Goal: Task Accomplishment & Management: Complete application form

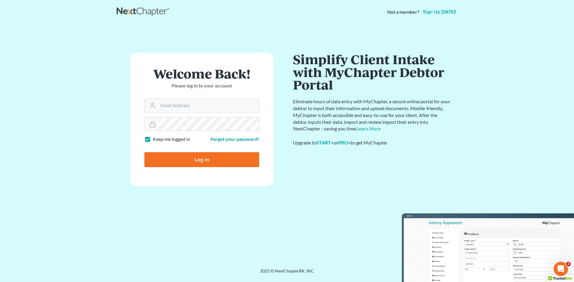
type input "[EMAIL_ADDRESS][DOMAIN_NAME]"
click at [209, 159] on input "Log In" at bounding box center [201, 159] width 115 height 15
type input "Thinking..."
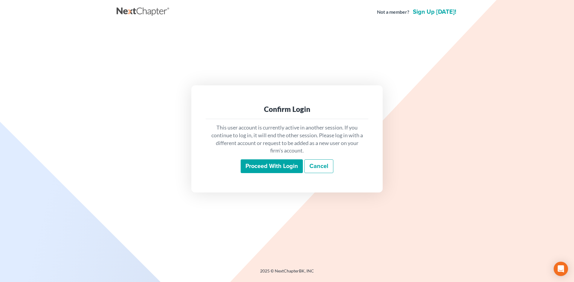
click at [257, 163] on input "Proceed with login" at bounding box center [271, 167] width 62 height 14
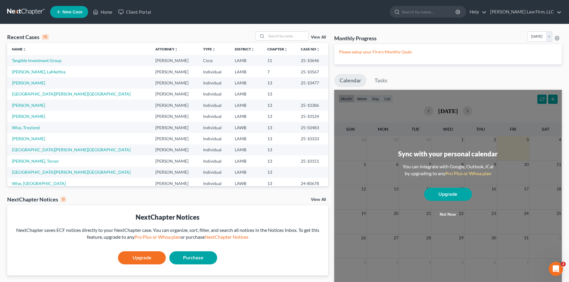
click at [69, 13] on span "New Case" at bounding box center [72, 12] width 20 height 4
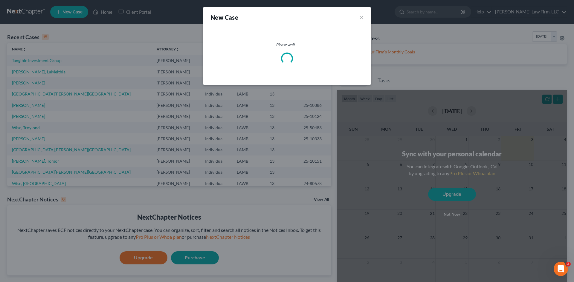
select select "35"
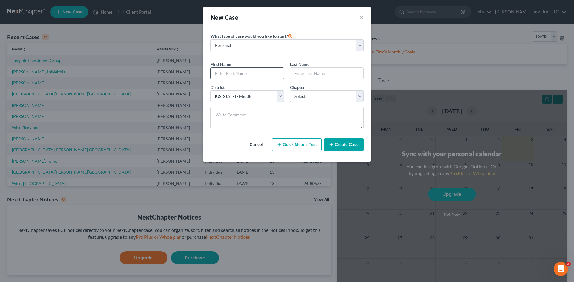
click at [271, 76] on input "text" at bounding box center [247, 73] width 73 height 11
type input "[PERSON_NAME]"
click at [358, 94] on select "Select 7 11 12 13" at bounding box center [326, 97] width 73 height 12
select select "0"
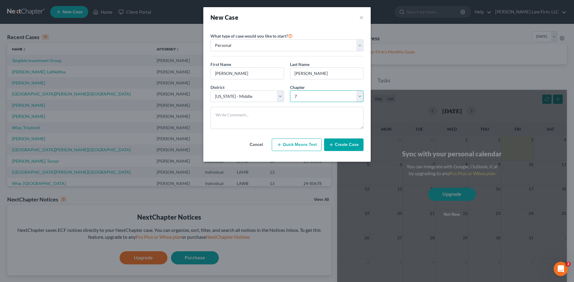
click at [290, 91] on select "Select 7 11 12 13" at bounding box center [326, 97] width 73 height 12
click at [340, 144] on button "Create Case" at bounding box center [343, 145] width 39 height 13
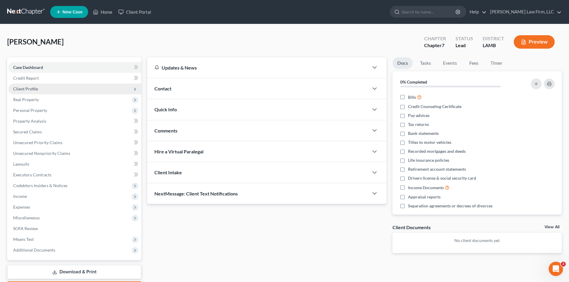
click at [105, 90] on span "Client Profile" at bounding box center [74, 89] width 133 height 11
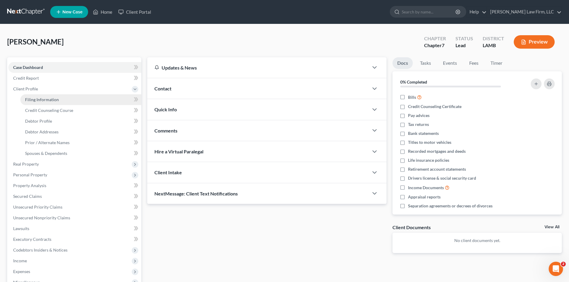
click at [101, 98] on link "Filing Information" at bounding box center [80, 99] width 121 height 11
select select "1"
select select "0"
select select "35"
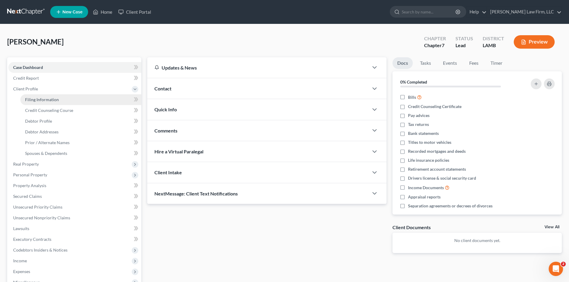
select select "0"
select select "19"
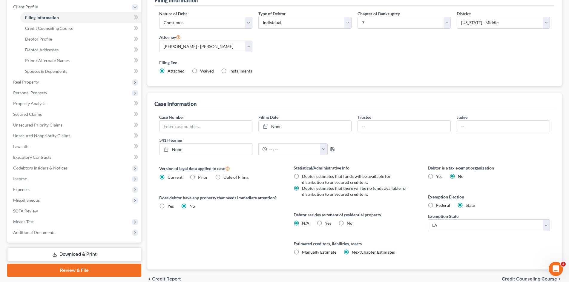
scroll to position [111, 0]
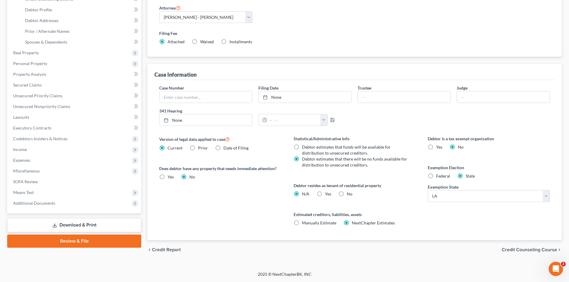
click at [550, 250] on span "Credit Counseling Course" at bounding box center [529, 250] width 55 height 5
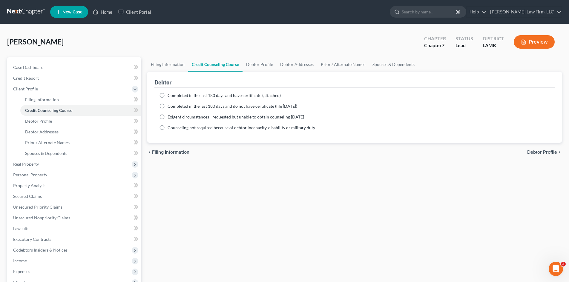
click at [168, 95] on label "Completed in the last 180 days and have certificate (attached)" at bounding box center [224, 96] width 113 height 6
click at [170, 95] on input "Completed in the last 180 days and have certificate (attached)" at bounding box center [172, 95] width 4 height 4
radio input "true"
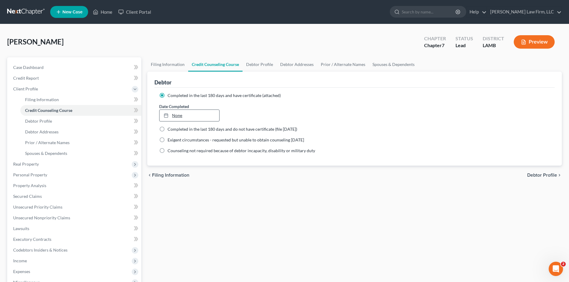
click at [202, 116] on link "None" at bounding box center [189, 115] width 59 height 11
type input "[DATE]"
click at [551, 175] on span "Debtor Profile" at bounding box center [542, 175] width 30 height 5
select select "0"
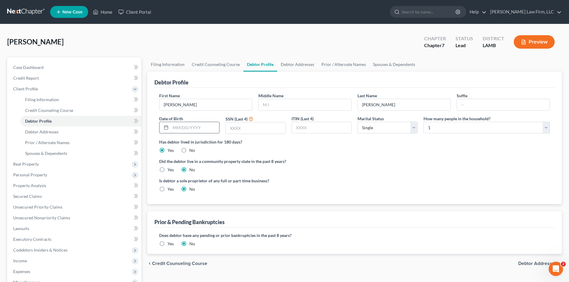
click at [173, 127] on input "text" at bounding box center [195, 127] width 48 height 11
type input "[DATE]"
click at [238, 129] on input "text" at bounding box center [255, 127] width 59 height 11
type input "4869"
click at [518, 126] on select "Select 1 2 3 4 5 6 7 8 9 10 11 12 13 14 15 16 17 18 19 20" at bounding box center [487, 128] width 126 height 12
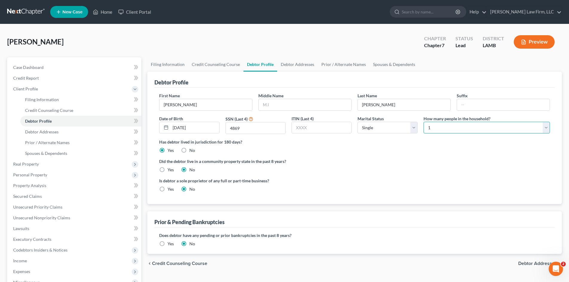
select select "3"
click at [424, 122] on select "Select 1 2 3 4 5 6 7 8 9 10 11 12 13 14 15 16 17 18 19 20" at bounding box center [487, 128] width 126 height 12
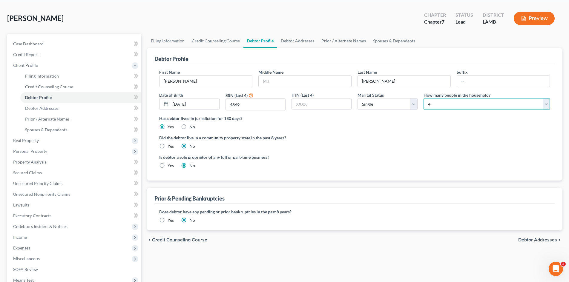
scroll to position [60, 0]
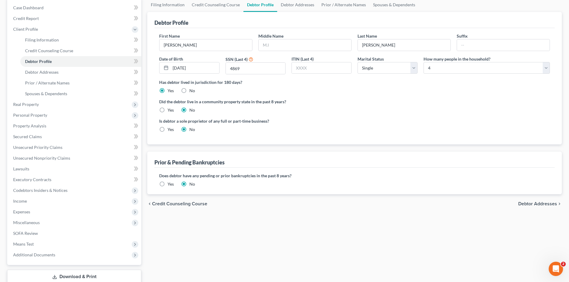
click at [545, 204] on span "Debtor Addresses" at bounding box center [537, 204] width 39 height 5
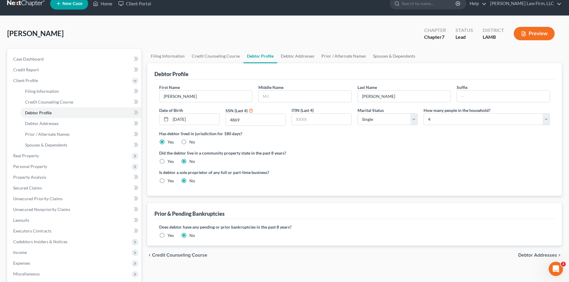
select select "0"
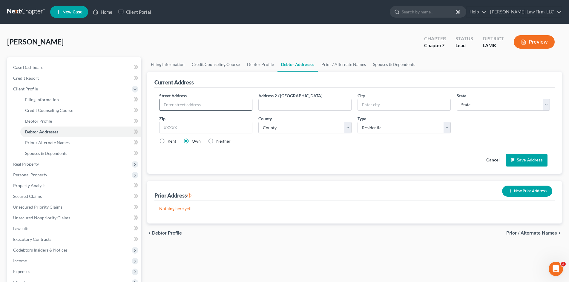
click at [181, 104] on input "text" at bounding box center [206, 104] width 93 height 11
type input "13959 [PERSON_NAME]."
type input "Baton Rouge"
select select "19"
type input "70816"
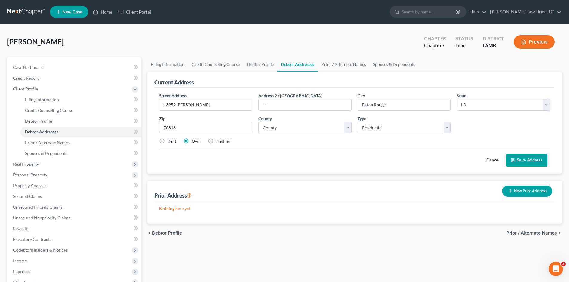
click at [531, 163] on button "Save Address" at bounding box center [527, 160] width 42 height 13
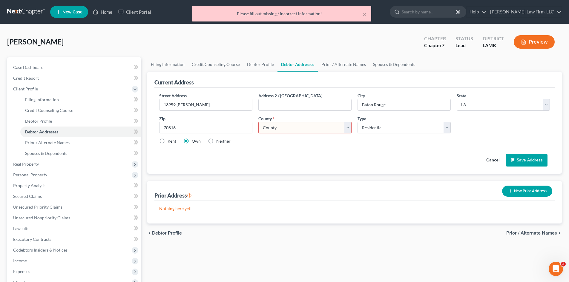
click at [286, 129] on select "County Acadia [PERSON_NAME] [DATE] Assumption Avoyelles [GEOGRAPHIC_DATA] Bienv…" at bounding box center [304, 128] width 93 height 12
select select "16"
click at [258, 122] on select "County Acadia [PERSON_NAME] [DATE] Assumption Avoyelles [GEOGRAPHIC_DATA] Bienv…" at bounding box center [304, 128] width 93 height 12
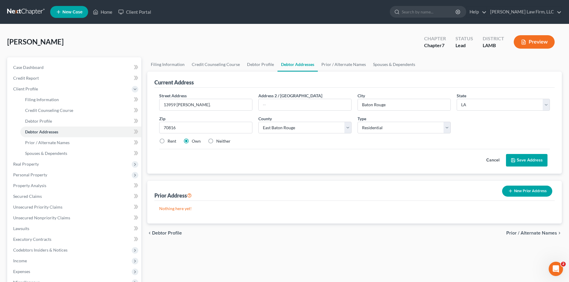
click at [513, 160] on icon at bounding box center [513, 160] width 5 height 5
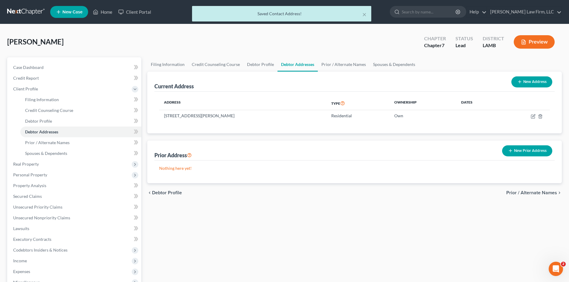
click at [526, 193] on span "Prior / Alternate Names" at bounding box center [531, 193] width 51 height 5
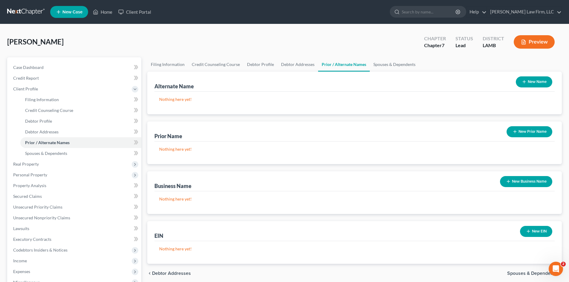
scroll to position [60, 0]
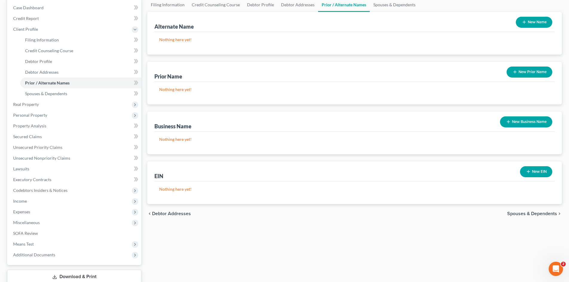
click at [534, 214] on span "Spouses & Dependents" at bounding box center [532, 213] width 50 height 5
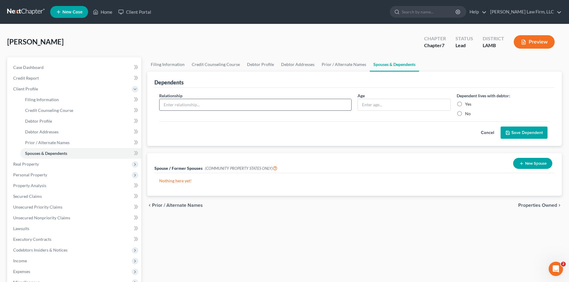
click at [311, 106] on input "text" at bounding box center [256, 104] width 192 height 11
click at [162, 28] on div "[PERSON_NAME] Upgraded Chapter Chapter 7 Status Lead District LAMB Preview Peti…" at bounding box center [284, 197] width 569 height 347
click at [227, 105] on input "text" at bounding box center [256, 104] width 192 height 11
click at [465, 102] on label "Yes" at bounding box center [468, 104] width 6 height 6
click at [467, 102] on input "Yes" at bounding box center [469, 103] width 4 height 4
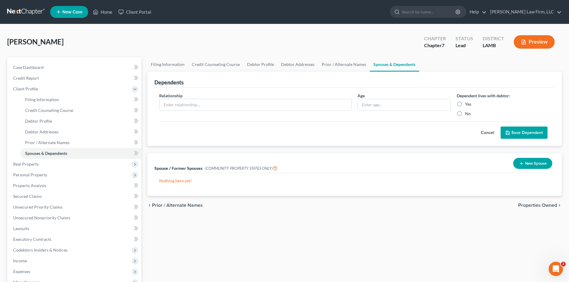
radio input "true"
click at [203, 104] on input "text" at bounding box center [256, 104] width 192 height 11
click at [95, 161] on span "Real Property" at bounding box center [74, 164] width 133 height 11
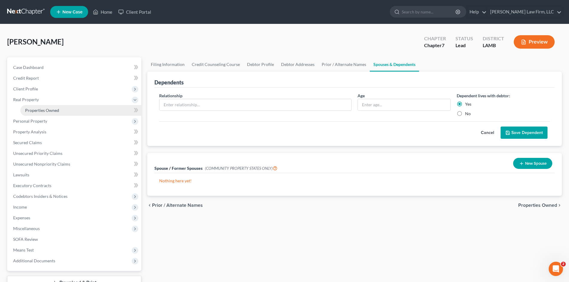
click at [98, 113] on link "Properties Owned" at bounding box center [80, 110] width 121 height 11
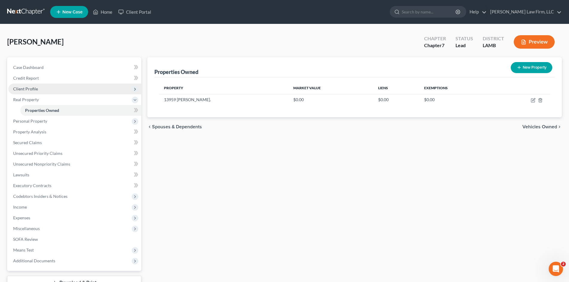
click at [61, 91] on span "Client Profile" at bounding box center [74, 89] width 133 height 11
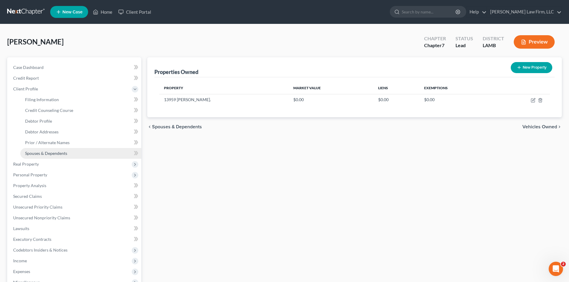
click at [63, 151] on span "Spouses & Dependents" at bounding box center [46, 153] width 42 height 5
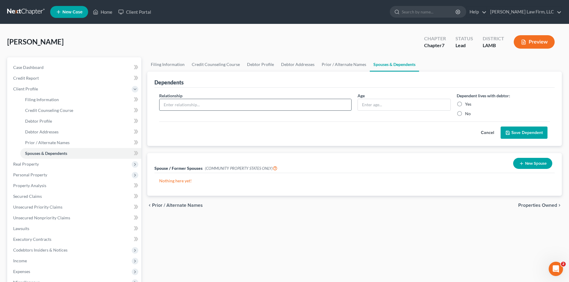
click at [203, 104] on input "text" at bounding box center [256, 104] width 192 height 11
type input "Daughter"
click at [382, 103] on input "text" at bounding box center [404, 104] width 93 height 11
type input "22"
click at [465, 103] on label "Yes" at bounding box center [468, 104] width 6 height 6
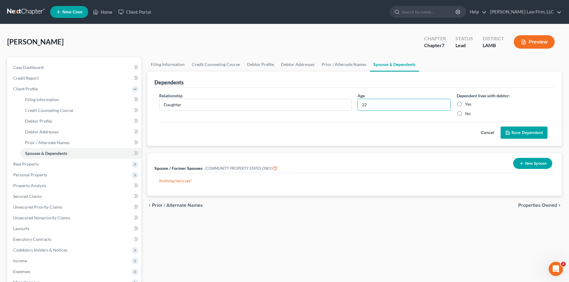
click at [467, 103] on input "Yes" at bounding box center [469, 103] width 4 height 4
radio input "true"
click at [536, 134] on button "Save Dependent" at bounding box center [524, 133] width 47 height 13
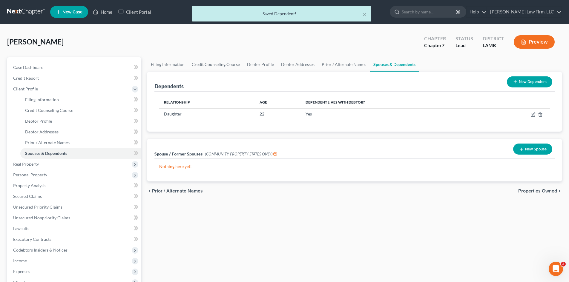
click at [530, 82] on button "New Dependent" at bounding box center [529, 81] width 45 height 11
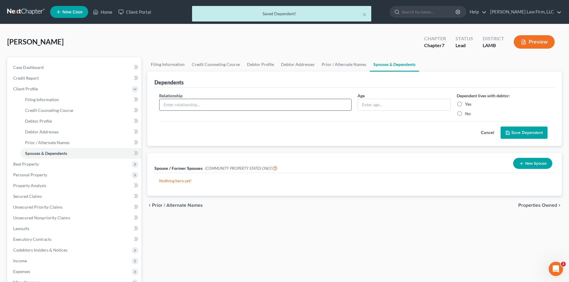
click at [201, 102] on input "text" at bounding box center [256, 104] width 192 height 11
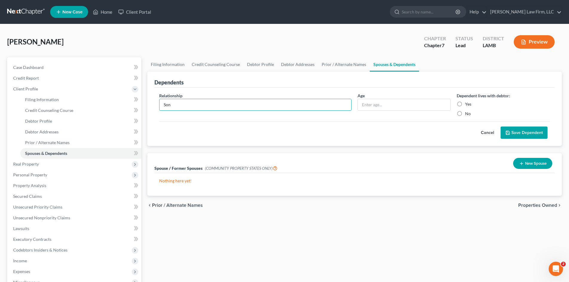
type input "Son"
type input "19"
click at [465, 102] on label "Yes" at bounding box center [468, 104] width 6 height 6
click at [467, 102] on input "Yes" at bounding box center [469, 103] width 4 height 4
radio input "true"
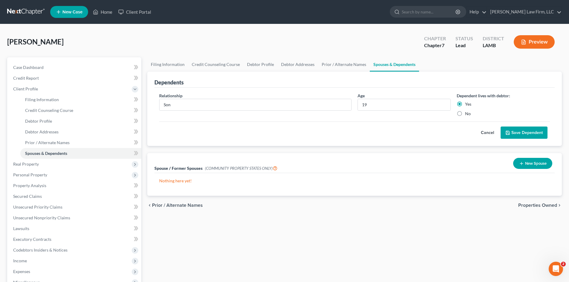
click at [526, 134] on button "Save Dependent" at bounding box center [524, 133] width 47 height 13
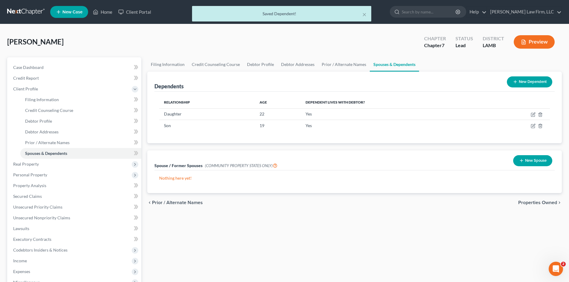
click at [530, 76] on div "New Dependent" at bounding box center [530, 82] width 50 height 16
click at [530, 83] on button "New Dependent" at bounding box center [529, 81] width 45 height 11
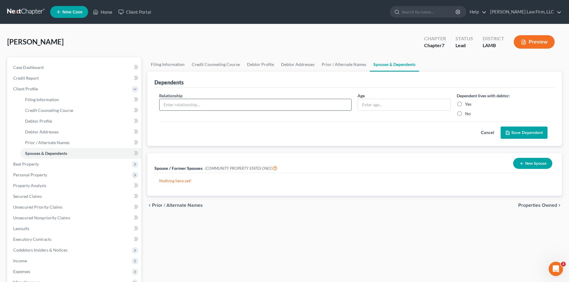
click at [200, 103] on input "text" at bounding box center [256, 104] width 192 height 11
type input "Daughter"
click at [406, 108] on input "text" at bounding box center [404, 104] width 93 height 11
type input "17"
click at [465, 105] on label "Yes" at bounding box center [468, 104] width 6 height 6
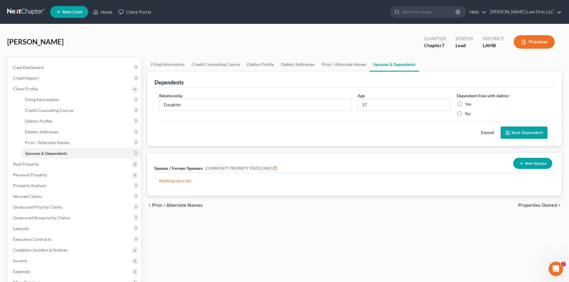
click at [467, 105] on input "Yes" at bounding box center [469, 103] width 4 height 4
radio input "true"
click at [527, 135] on button "Save Dependent" at bounding box center [524, 133] width 47 height 13
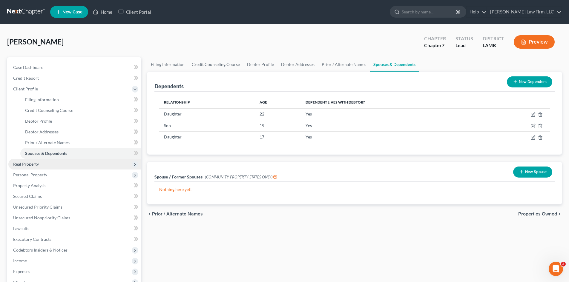
click at [118, 165] on span "Real Property" at bounding box center [74, 164] width 133 height 11
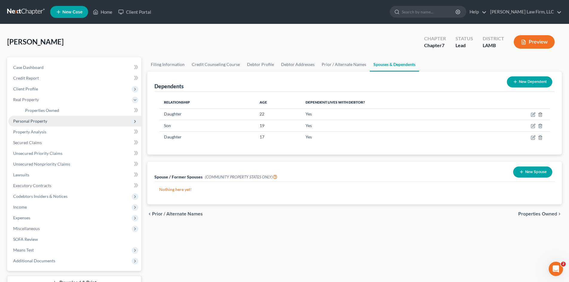
click at [125, 123] on span "Personal Property" at bounding box center [74, 121] width 133 height 11
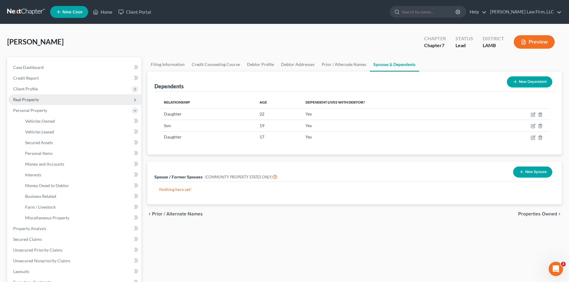
click at [118, 105] on span "Real Property" at bounding box center [74, 99] width 133 height 11
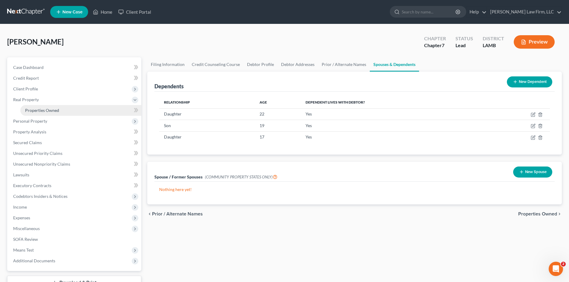
click at [93, 112] on link "Properties Owned" at bounding box center [80, 110] width 121 height 11
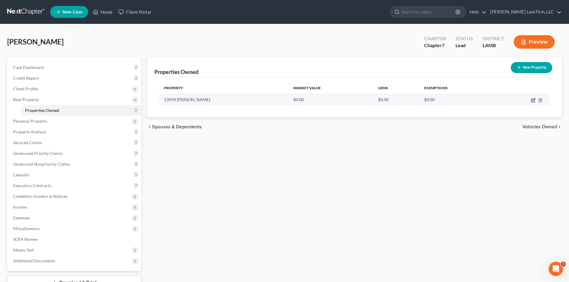
click at [535, 102] on icon "button" at bounding box center [533, 101] width 4 height 4
select select "19"
select select "16"
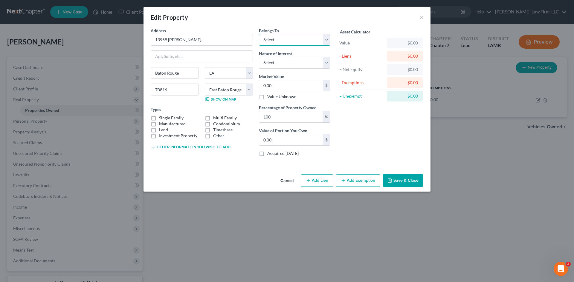
click at [291, 39] on select "Select Debtor 1 Only Debtor 2 Only Debtor 1 And Debtor 2 Only At Least One Of T…" at bounding box center [294, 40] width 71 height 12
select select "0"
click at [259, 34] on select "Select Debtor 1 Only Debtor 2 Only Debtor 1 And Debtor 2 Only At Least One Of T…" at bounding box center [294, 40] width 71 height 12
click at [159, 117] on label "Single Family" at bounding box center [171, 118] width 24 height 6
click at [161, 117] on input "Single Family" at bounding box center [163, 117] width 4 height 4
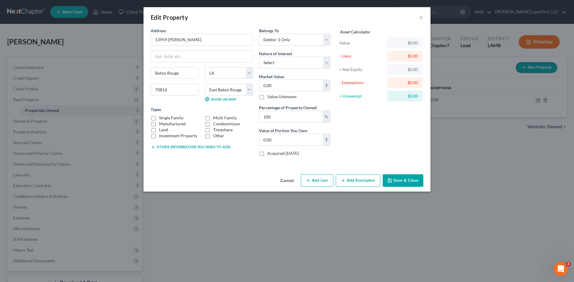
checkbox input "true"
click at [286, 64] on select "Select Fee Simple Joint Tenant Life Estate Equitable Interest Future Interest T…" at bounding box center [294, 63] width 71 height 12
click at [262, 86] on input "0.00" at bounding box center [291, 85] width 64 height 11
type input "2"
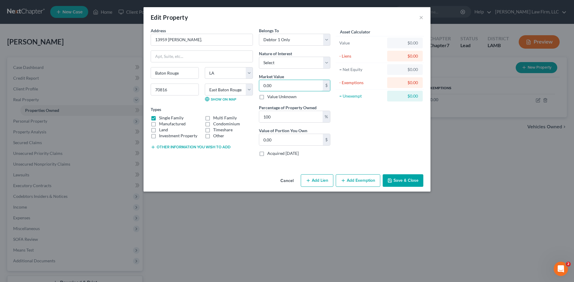
type input "2.00"
type input "21"
type input "21.00"
type input "219"
type input "219.00"
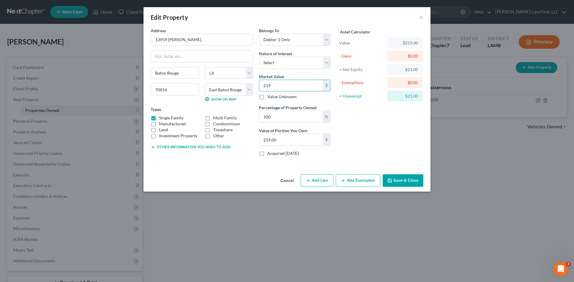
type input "2199"
type input "2,199.00"
type input "2,1990"
type input "21,990.00"
type input "21,9900"
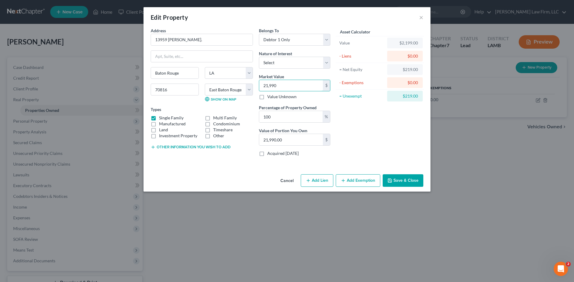
type input "219,900.00"
type input "219,900"
click at [312, 181] on button "Add Lien" at bounding box center [317, 180] width 33 height 13
select select "0"
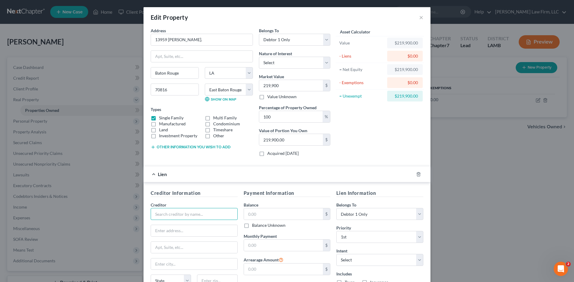
click at [183, 217] on input "text" at bounding box center [194, 214] width 87 height 12
type input "Standard Mortgage"
click at [158, 232] on input "text" at bounding box center [194, 230] width 86 height 11
paste input "[STREET_ADDRESS]"
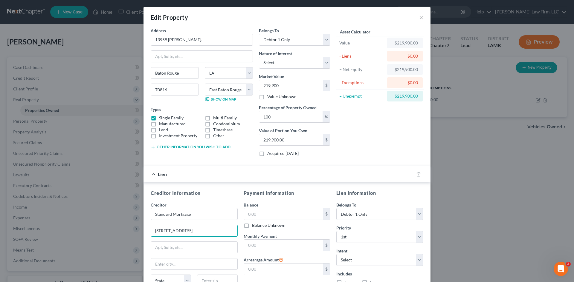
type input "[STREET_ADDRESS]"
click at [179, 246] on input "text" at bounding box center [194, 247] width 86 height 11
paste input "#100"
type input "#100"
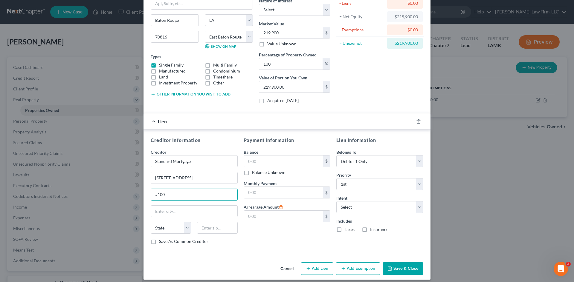
scroll to position [58, 0]
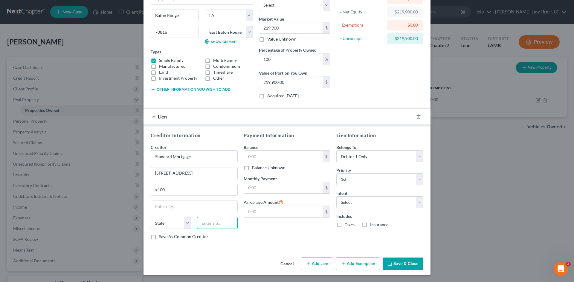
click at [209, 224] on input "text" at bounding box center [217, 223] width 40 height 12
paste input "70816"
type input "70816"
type input "Baton Rouge"
select select "19"
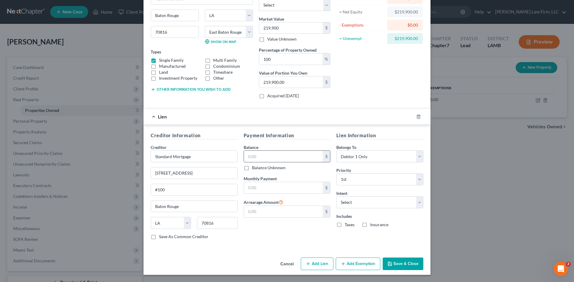
click at [271, 156] on input "text" at bounding box center [283, 156] width 79 height 11
click at [244, 187] on input "text" at bounding box center [283, 187] width 79 height 11
type input "1,281.00"
click at [249, 157] on input "text" at bounding box center [283, 156] width 79 height 11
type input "141,287.31"
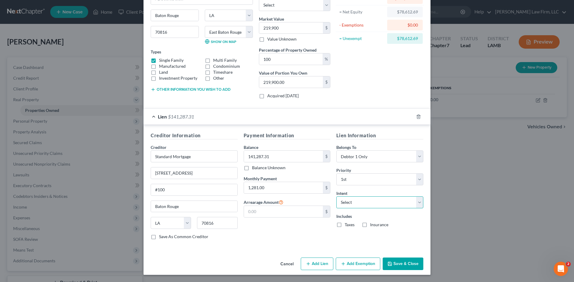
click at [406, 201] on select "Select Surrender Redeem Reaffirm Avoid Other" at bounding box center [379, 203] width 87 height 12
select select "2"
click at [336, 197] on select "Select Surrender Redeem Reaffirm Avoid Other" at bounding box center [379, 203] width 87 height 12
click at [394, 262] on button "Save & Close" at bounding box center [402, 264] width 41 height 13
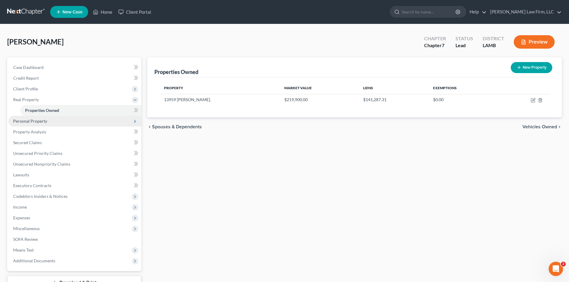
click at [47, 122] on span "Personal Property" at bounding box center [74, 121] width 133 height 11
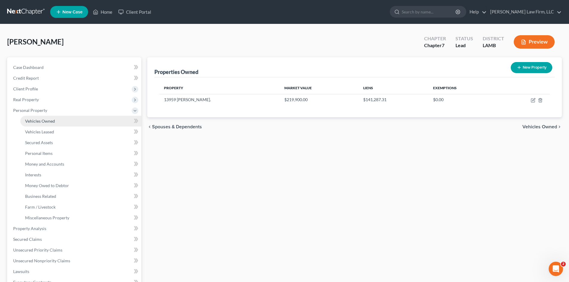
click at [53, 121] on span "Vehicles Owned" at bounding box center [40, 121] width 30 height 5
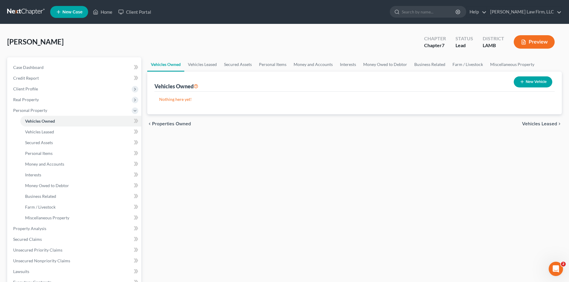
click at [525, 82] on button "New Vehicle" at bounding box center [533, 81] width 39 height 11
select select "0"
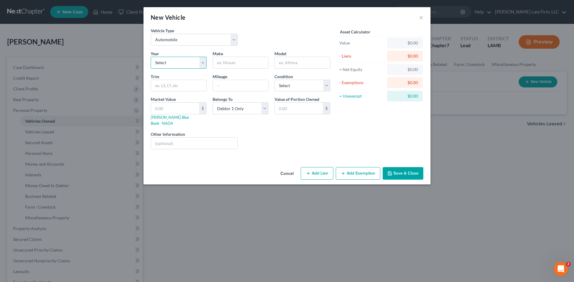
click at [174, 65] on select "Select 2026 2025 2024 2023 2022 2021 2020 2019 2018 2017 2016 2015 2014 2013 20…" at bounding box center [179, 63] width 56 height 12
select select "6"
click at [151, 57] on select "Select 2026 2025 2024 2023 2022 2021 2020 2019 2018 2017 2016 2015 2014 2013 20…" at bounding box center [179, 63] width 56 height 12
click at [236, 59] on input "text" at bounding box center [240, 62] width 55 height 11
type input "Toyota"
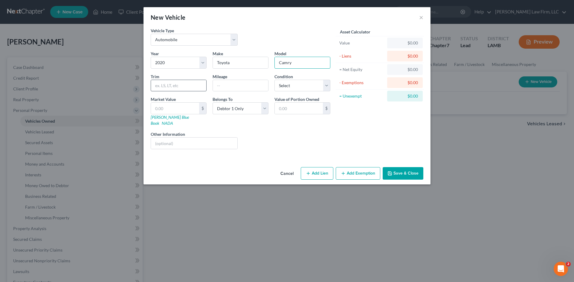
type input "Camry"
click at [199, 85] on input "text" at bounding box center [178, 85] width 55 height 11
type input "XSE"
click at [257, 86] on input "text" at bounding box center [240, 85] width 55 height 11
type input "60353"
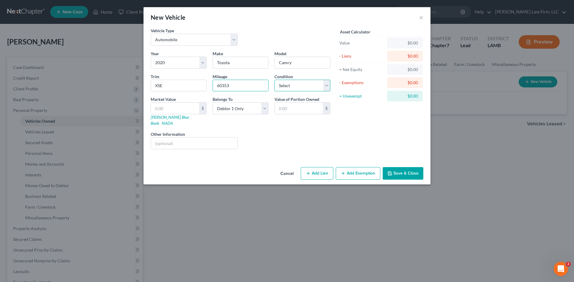
click at [318, 86] on select "Select Excellent Very Good Good Fair Poor" at bounding box center [302, 86] width 56 height 12
select select "2"
click at [274, 80] on select "Select Excellent Very Good Good Fair Poor" at bounding box center [302, 86] width 56 height 12
click at [165, 118] on link "[PERSON_NAME] Blue Book" at bounding box center [170, 120] width 38 height 11
click at [166, 110] on input "text" at bounding box center [175, 108] width 48 height 11
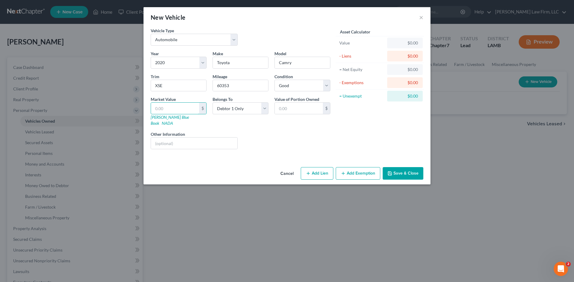
type input "2"
type input "2.00"
type input "20"
type input "20.00"
click at [174, 107] on input "20" at bounding box center [175, 108] width 48 height 11
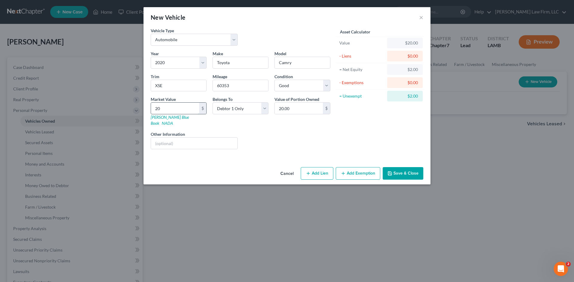
type input "201"
type input "201.00"
type input "2010"
type input "2,010.00"
type input "2,0102"
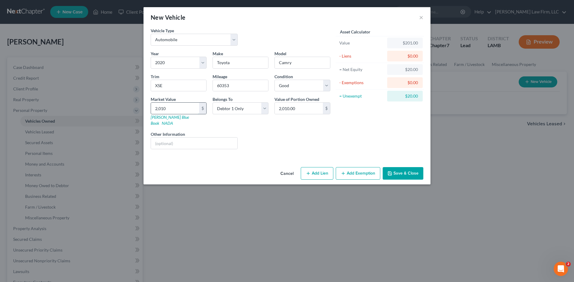
type input "20,102.00"
click at [315, 167] on button "Add Lien" at bounding box center [317, 173] width 33 height 13
select select "0"
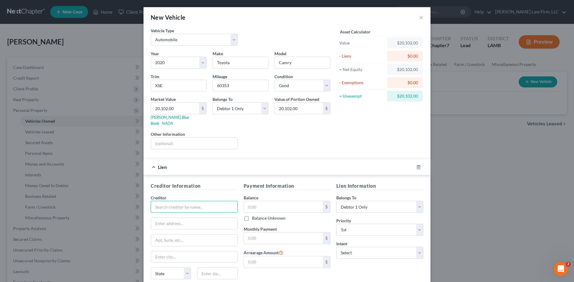
click at [182, 203] on input "text" at bounding box center [194, 207] width 87 height 12
click at [185, 214] on div "Neighbors Credit Union" at bounding box center [186, 217] width 62 height 6
type input "Neighbors Credit Union"
type input "PO Box 2831"
type input "Baton Rouge"
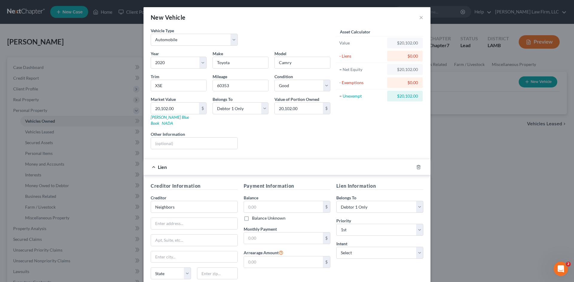
select select "19"
type input "70821"
click at [244, 234] on input "text" at bounding box center [283, 238] width 79 height 11
type input "600.00"
click at [351, 269] on div "Lien Information Belongs To * Select Debtor 1 Only Debtor 2 Only Debtor 1 And D…" at bounding box center [379, 239] width 93 height 113
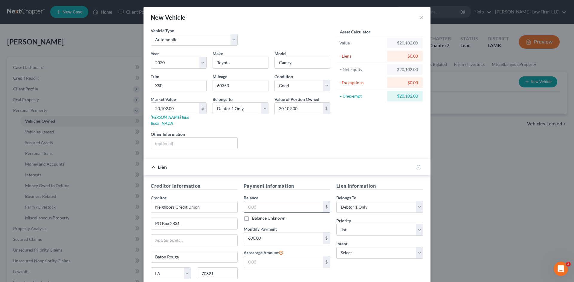
click at [247, 201] on input "text" at bounding box center [283, 206] width 79 height 11
type input "1"
type input "1.00"
type input "16"
type input "16.00"
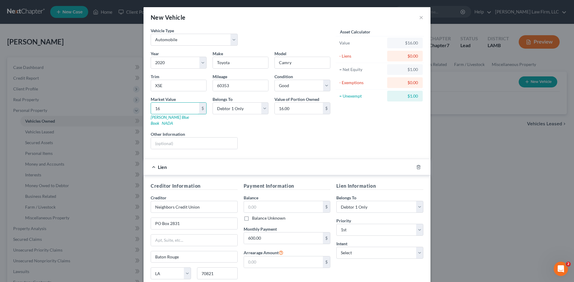
type input "167"
type input "167.00"
type input "1670"
type input "1,670.00"
type input "1,6700"
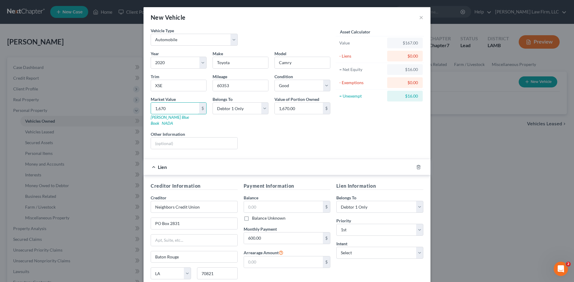
type input "16,700.00"
click at [295, 201] on input "text" at bounding box center [283, 206] width 79 height 11
click at [379, 137] on div "Asset Calculator Value $16,700.00 - Liens $0.00 = Net Equity $16,700.00 - Exemp…" at bounding box center [379, 90] width 93 height 127
click at [274, 27] on div "New Vehicle ×" at bounding box center [286, 17] width 287 height 20
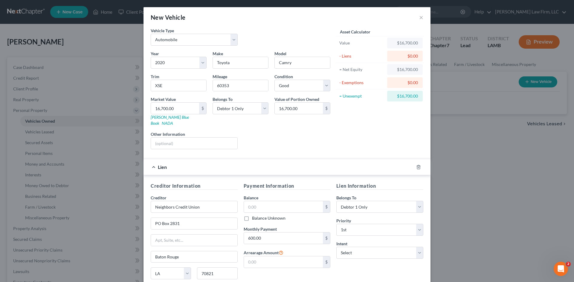
click at [241, 203] on div "Payment Information Balance $ Balance Unknown Balance Undetermined $ Balance Un…" at bounding box center [286, 239] width 93 height 113
click at [246, 202] on input "text" at bounding box center [283, 206] width 79 height 11
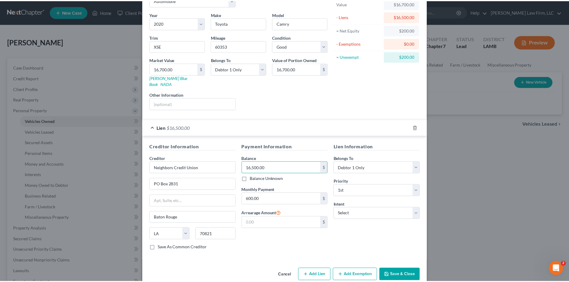
scroll to position [45, 0]
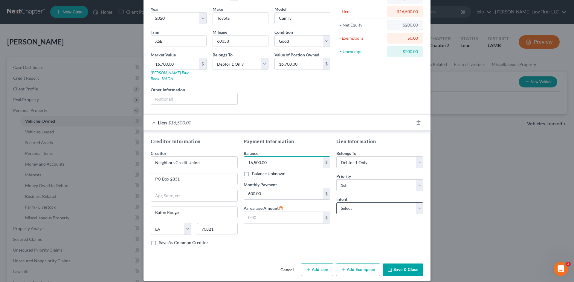
type input "16,500.00"
click at [407, 205] on select "Select Surrender Redeem Reaffirm Avoid Other" at bounding box center [379, 209] width 87 height 12
select select "2"
click at [336, 203] on select "Select Surrender Redeem Reaffirm Avoid Other" at bounding box center [379, 209] width 87 height 12
click at [398, 264] on button "Save & Close" at bounding box center [402, 270] width 41 height 13
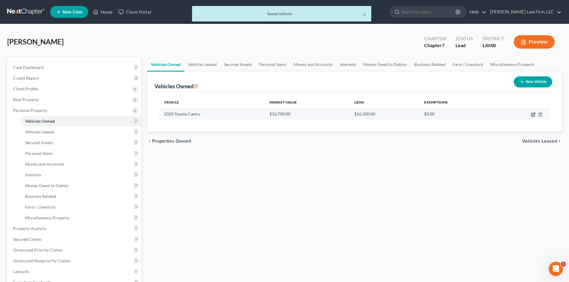
click at [534, 115] on icon "button" at bounding box center [533, 114] width 3 height 3
select select "0"
select select "6"
select select "2"
select select "0"
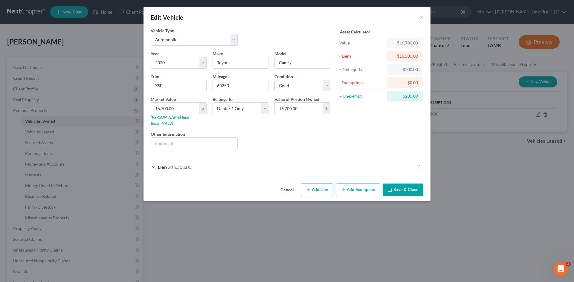
click at [401, 185] on button "Save & Close" at bounding box center [402, 190] width 41 height 13
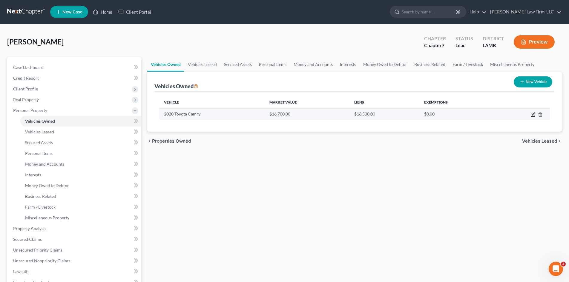
click at [535, 115] on icon "button" at bounding box center [533, 114] width 5 height 5
select select "0"
select select "6"
select select "2"
select select "0"
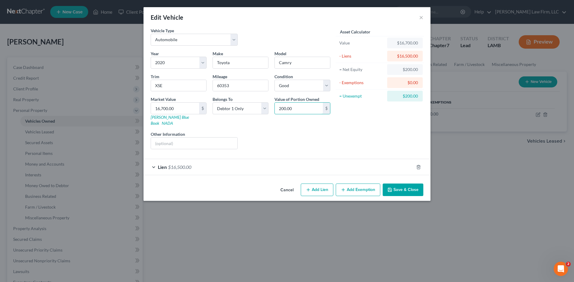
type input "200.00"
click at [398, 175] on div "Vehicle Type Select Automobile Truck Trailer Watercraft Aircraft Motor Home Atv…" at bounding box center [286, 104] width 287 height 154
click at [398, 188] on button "Save & Close" at bounding box center [402, 190] width 41 height 13
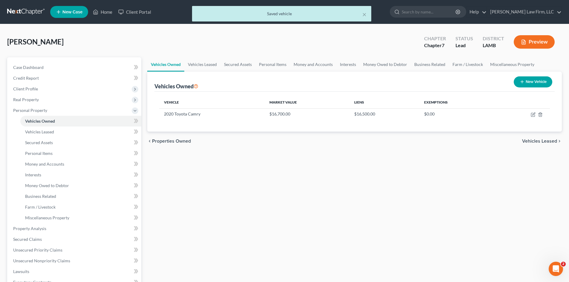
click at [543, 144] on span "Vehicles Leased" at bounding box center [539, 141] width 35 height 5
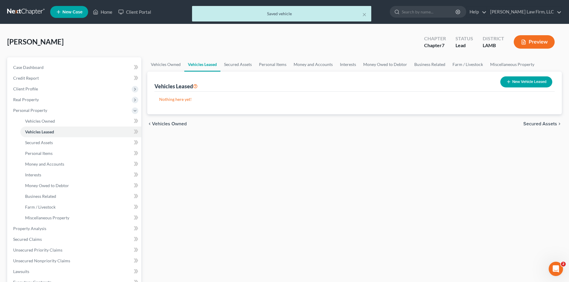
click at [545, 122] on span "Secured Assets" at bounding box center [540, 124] width 34 height 5
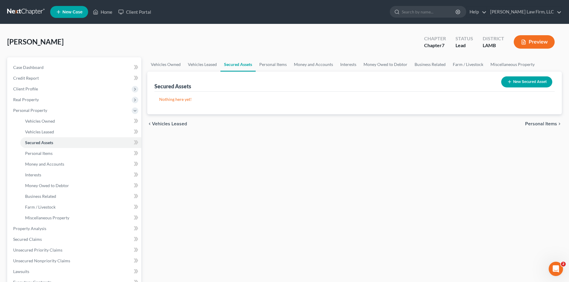
click at [552, 124] on span "Personal Items" at bounding box center [541, 124] width 32 height 5
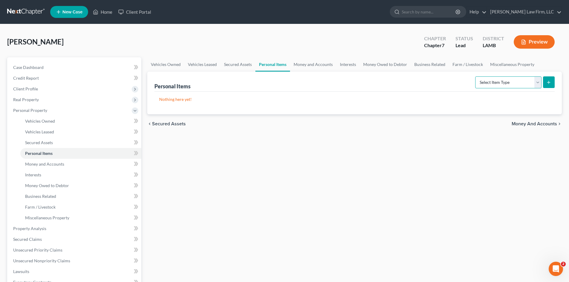
click at [536, 85] on select "Select Item Type Clothing Collectibles Of Value Electronics Firearms Household …" at bounding box center [508, 82] width 66 height 12
click at [534, 84] on select "Select Item Type Clothing Collectibles Of Value Electronics Firearms Household …" at bounding box center [508, 82] width 66 height 12
select select "household_goods"
click at [476, 76] on select "Select Item Type Clothing Collectibles Of Value Electronics Firearms Household …" at bounding box center [508, 82] width 66 height 12
click at [548, 83] on icon "submit" at bounding box center [548, 82] width 5 height 5
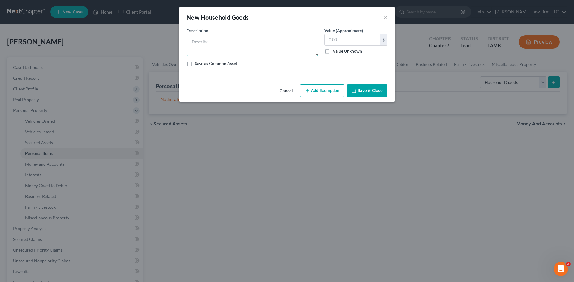
click at [240, 47] on textarea at bounding box center [252, 45] width 132 height 22
click at [351, 44] on input "text" at bounding box center [351, 39] width 55 height 11
drag, startPoint x: 208, startPoint y: 42, endPoint x: 190, endPoint y: 48, distance: 19.1
click at [190, 48] on textarea "Funiture" at bounding box center [252, 45] width 132 height 22
type textarea "Livingroom Set"
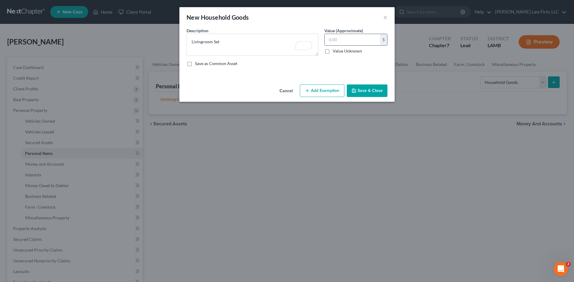
click at [344, 38] on input "text" at bounding box center [351, 39] width 55 height 11
type input "350.00"
click at [368, 91] on button "Save & Close" at bounding box center [367, 91] width 41 height 13
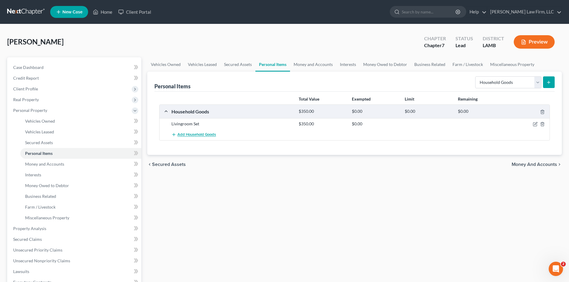
click at [191, 133] on span "Add Household Goods" at bounding box center [196, 135] width 39 height 5
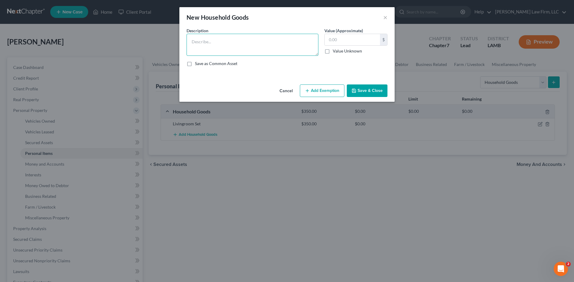
click at [220, 47] on textarea at bounding box center [252, 45] width 132 height 22
type textarea "Diningroom Set"
click at [335, 42] on input "text" at bounding box center [351, 39] width 55 height 11
type input "100.00"
click at [365, 90] on button "Save & Close" at bounding box center [367, 91] width 41 height 13
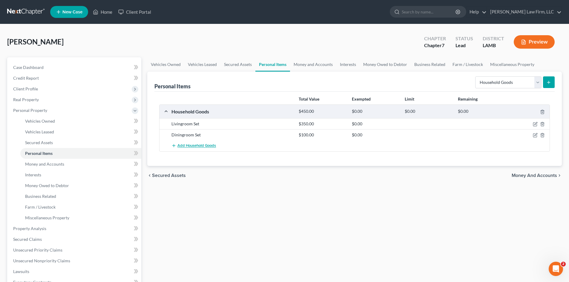
click at [197, 146] on span "Add Household Goods" at bounding box center [196, 146] width 39 height 5
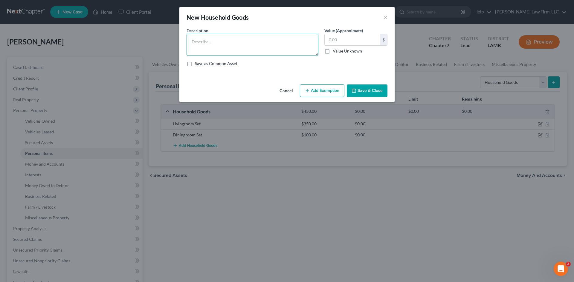
click at [226, 50] on textarea at bounding box center [252, 45] width 132 height 22
type textarea "Bedroom Set"
click at [343, 42] on input "text" at bounding box center [351, 39] width 55 height 11
type input "5"
type input "300.00"
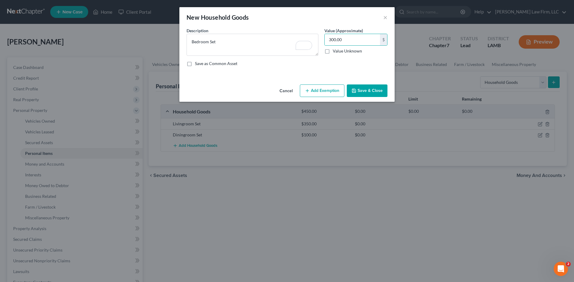
click at [379, 92] on button "Save & Close" at bounding box center [367, 91] width 41 height 13
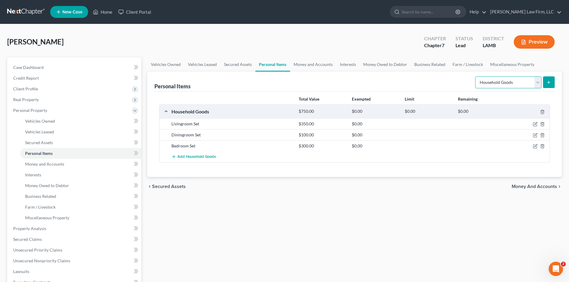
click at [537, 83] on select "Select Item Type Clothing Collectibles Of Value Electronics Firearms Household …" at bounding box center [508, 82] width 66 height 12
select select "electronics"
click at [476, 76] on select "Select Item Type Clothing Collectibles Of Value Electronics Firearms Household …" at bounding box center [508, 82] width 66 height 12
click at [548, 84] on icon "submit" at bounding box center [548, 82] width 5 height 5
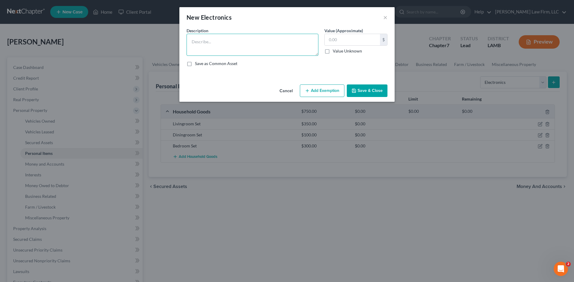
click at [277, 53] on textarea at bounding box center [252, 45] width 132 height 22
type textarea "T"
type textarea "S"
type textarea "TV"
click at [334, 41] on input "text" at bounding box center [351, 39] width 55 height 11
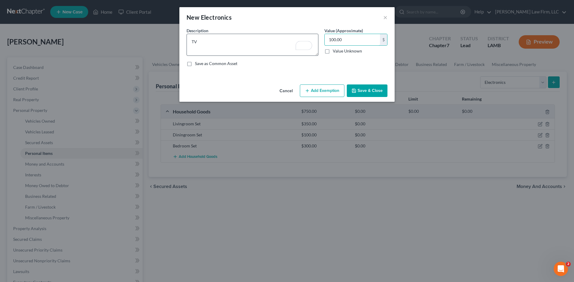
type input "100.00"
click at [192, 42] on textarea "TV" at bounding box center [252, 45] width 132 height 22
type textarea "2 TV"
click at [383, 87] on button "Save & Close" at bounding box center [367, 91] width 41 height 13
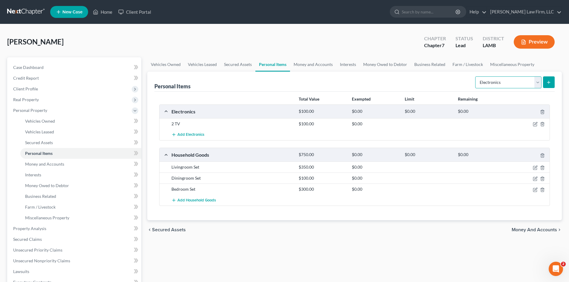
click at [538, 81] on select "Select Item Type Clothing Collectibles Of Value Electronics Firearms Household …" at bounding box center [508, 82] width 66 height 12
select select "clothing"
click at [476, 76] on select "Select Item Type Clothing Collectibles Of Value Electronics Firearms Household …" at bounding box center [508, 82] width 66 height 12
click at [547, 84] on icon "submit" at bounding box center [548, 82] width 5 height 5
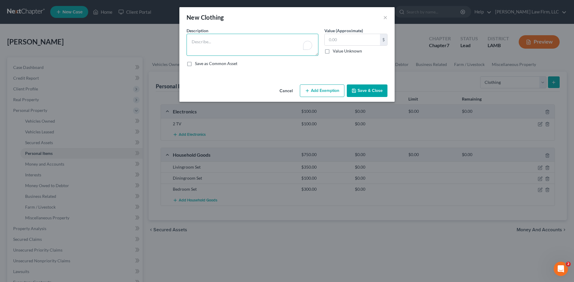
click at [253, 45] on textarea "To enrich screen reader interactions, please activate Accessibility in Grammarl…" at bounding box center [252, 45] width 132 height 22
type textarea "Clothing"
click at [329, 40] on input "text" at bounding box center [351, 39] width 55 height 11
type input "200.00"
click at [386, 95] on button "Save & Close" at bounding box center [367, 91] width 41 height 13
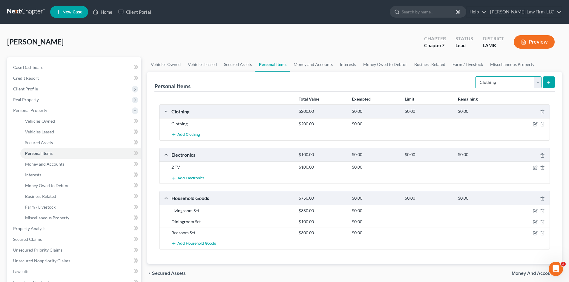
click at [534, 82] on select "Select Item Type Clothing Collectibles Of Value Electronics Firearms Household …" at bounding box center [508, 82] width 66 height 12
select select "pets"
click at [476, 76] on select "Select Item Type Clothing Collectibles Of Value Electronics Firearms Household …" at bounding box center [508, 82] width 66 height 12
click at [545, 83] on button "submit" at bounding box center [549, 82] width 12 height 12
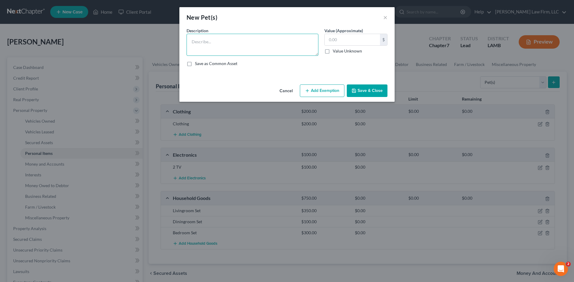
click at [221, 38] on textarea at bounding box center [252, 45] width 132 height 22
type textarea "Cat"
click at [347, 42] on input "text" at bounding box center [351, 39] width 55 height 11
click at [286, 91] on button "Cancel" at bounding box center [286, 91] width 23 height 12
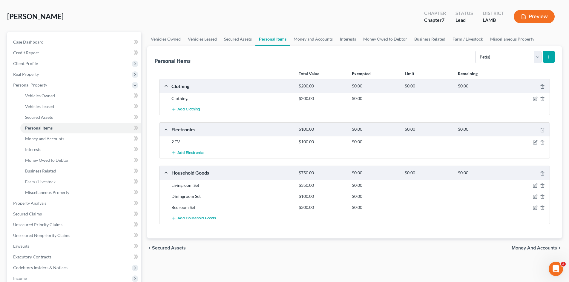
scroll to position [60, 0]
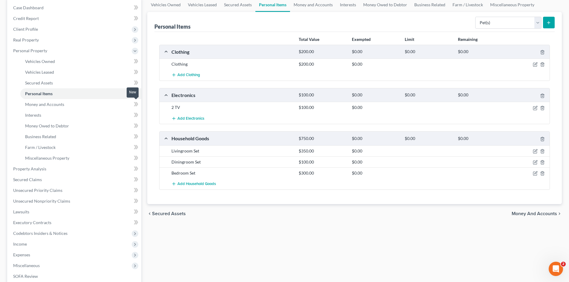
click at [135, 105] on icon at bounding box center [135, 104] width 3 height 4
click at [532, 214] on span "Money and Accounts" at bounding box center [534, 213] width 45 height 5
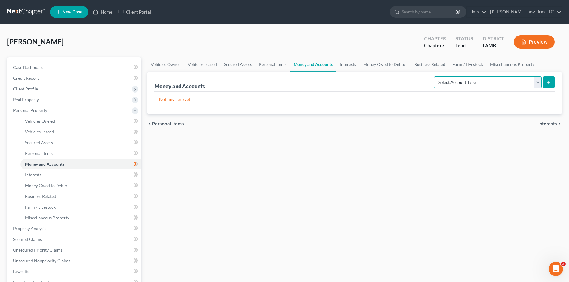
click at [538, 82] on select "Select Account Type Brokerage Cash on Hand Certificates of Deposit Checking Acc…" at bounding box center [488, 82] width 108 height 12
select select "checking"
click at [435, 76] on select "Select Account Type Brokerage Cash on Hand Certificates of Deposit Checking Acc…" at bounding box center [488, 82] width 108 height 12
click at [549, 79] on button "submit" at bounding box center [549, 82] width 12 height 12
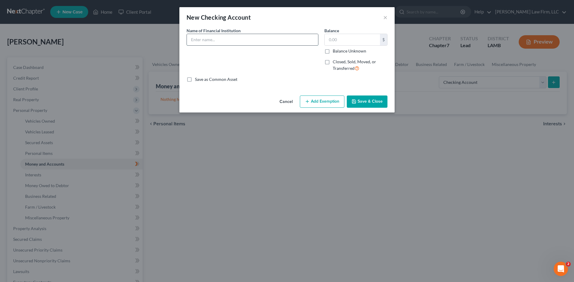
click at [281, 42] on input "text" at bounding box center [252, 39] width 131 height 11
type input "Essential Federal Credit Union"
click at [335, 38] on input "text" at bounding box center [351, 39] width 55 height 11
type input "12.00"
click at [374, 103] on button "Save & Close" at bounding box center [367, 102] width 41 height 13
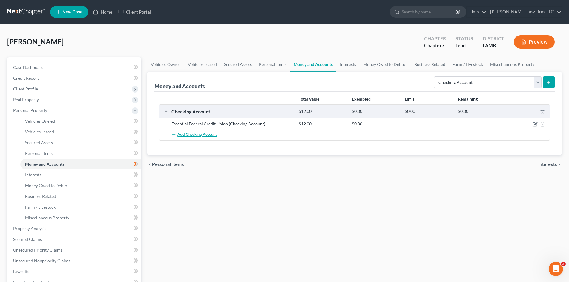
click at [193, 136] on span "Add Checking Account" at bounding box center [196, 135] width 39 height 5
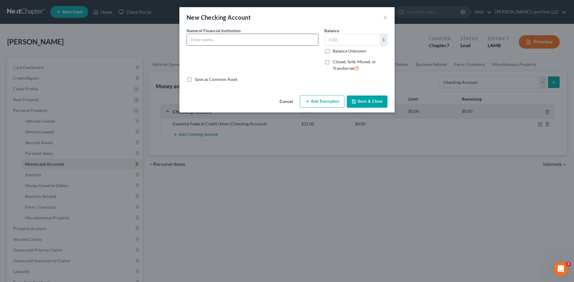
click at [190, 41] on input "text" at bounding box center [252, 39] width 131 height 11
type input "Essential Federal Credit Union"
click at [326, 39] on input "text" at bounding box center [351, 39] width 55 height 11
type input "5.00"
click at [366, 104] on button "Save & Close" at bounding box center [367, 102] width 41 height 13
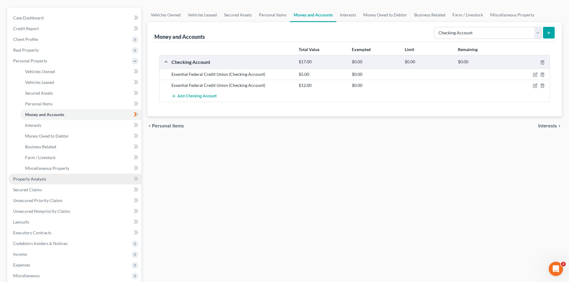
scroll to position [60, 0]
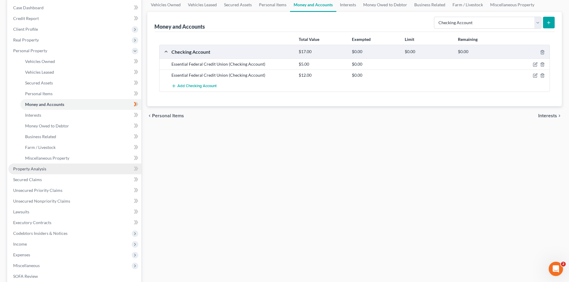
click at [95, 174] on link "Property Analysis" at bounding box center [74, 169] width 133 height 11
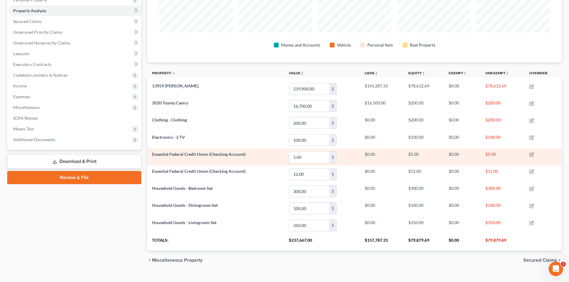
scroll to position [121, 0]
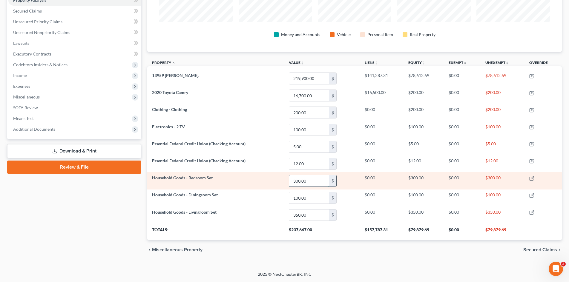
click at [293, 180] on input "300.00" at bounding box center [309, 180] width 40 height 11
type input "1,300"
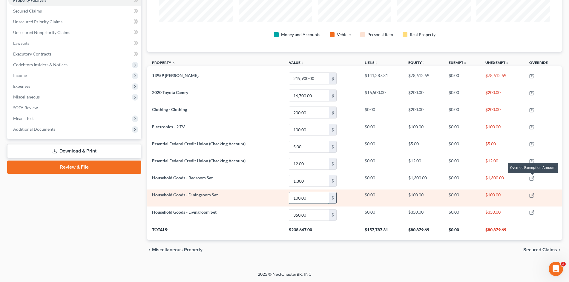
click at [291, 198] on input "100.00" at bounding box center [309, 197] width 40 height 11
type input "800"
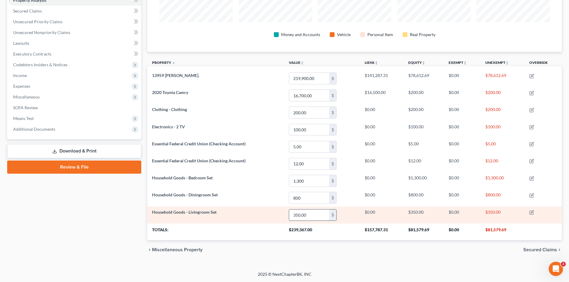
click at [292, 214] on input "350.00" at bounding box center [309, 215] width 40 height 11
type input "2,500"
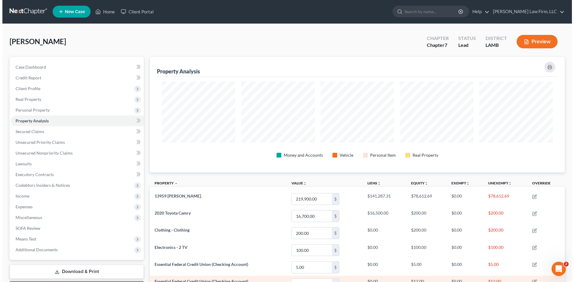
scroll to position [0, 0]
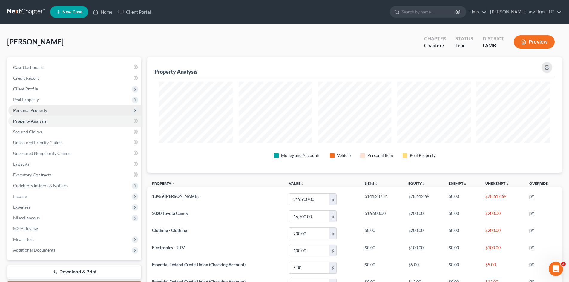
click at [100, 110] on span "Personal Property" at bounding box center [74, 110] width 133 height 11
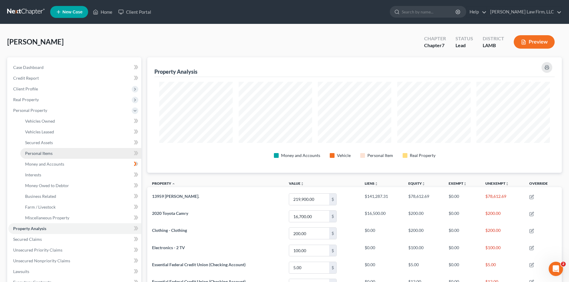
click at [66, 152] on link "Personal Items" at bounding box center [80, 153] width 121 height 11
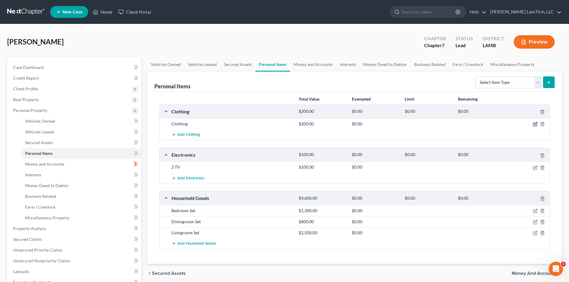
click at [536, 125] on icon "button" at bounding box center [535, 124] width 5 height 5
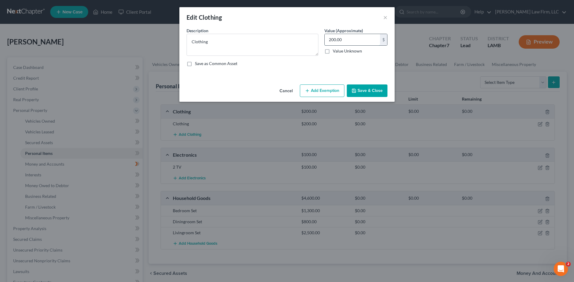
click at [330, 39] on input "200.00" at bounding box center [351, 39] width 55 height 11
type input "1,200"
click at [322, 90] on button "Add Exemption" at bounding box center [322, 91] width 45 height 13
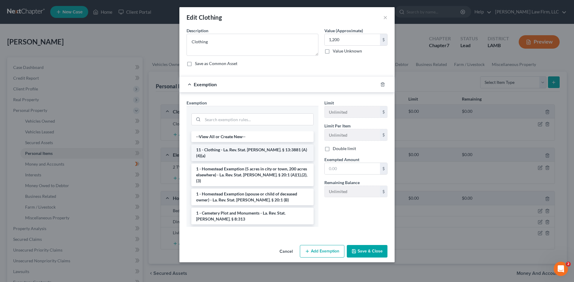
click at [255, 154] on li "11 - Clothing - La. Rev. Stat. [PERSON_NAME]. § 13:3881 (A)(4)(a)" at bounding box center [252, 153] width 122 height 17
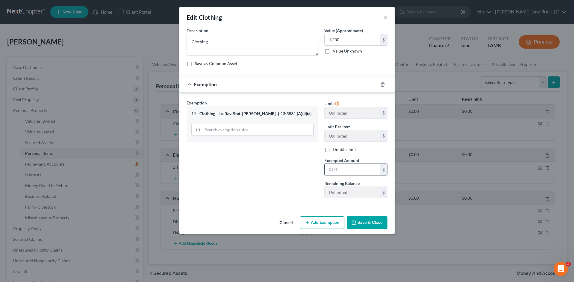
drag, startPoint x: 333, startPoint y: 170, endPoint x: 351, endPoint y: 172, distance: 18.0
click at [333, 170] on input "text" at bounding box center [351, 169] width 55 height 11
type input "1,200"
click at [362, 224] on button "Save & Close" at bounding box center [367, 223] width 41 height 13
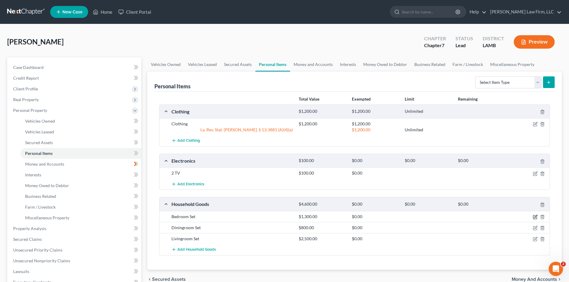
click at [534, 216] on icon "button" at bounding box center [535, 218] width 4 height 4
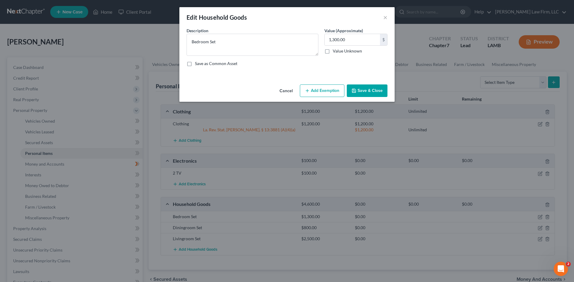
click at [328, 90] on button "Add Exemption" at bounding box center [322, 91] width 45 height 13
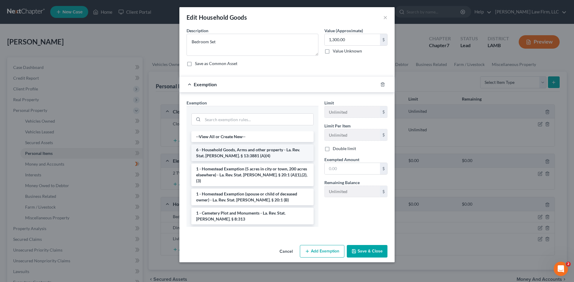
click at [282, 153] on li "6 - Household Goods, Arms and other property - La. Rev. Stat. [PERSON_NAME]. § …" at bounding box center [252, 153] width 122 height 17
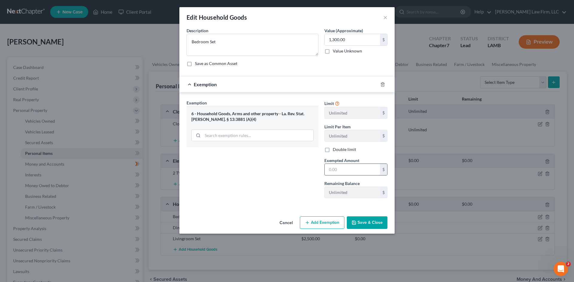
click at [327, 170] on input "text" at bounding box center [351, 169] width 55 height 11
click at [328, 170] on input "text" at bounding box center [351, 169] width 55 height 11
type input "1,300"
click at [367, 224] on button "Save & Close" at bounding box center [367, 223] width 41 height 13
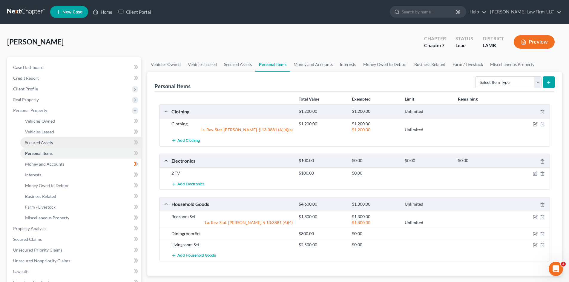
click at [98, 140] on link "Secured Assets" at bounding box center [80, 142] width 121 height 11
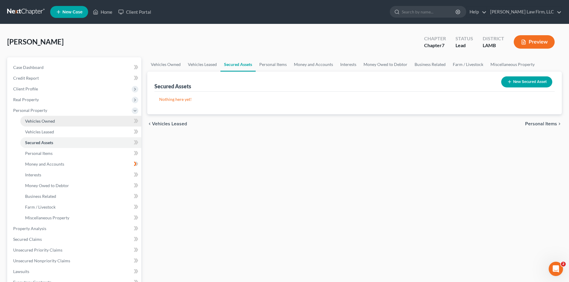
click at [67, 120] on link "Vehicles Owned" at bounding box center [80, 121] width 121 height 11
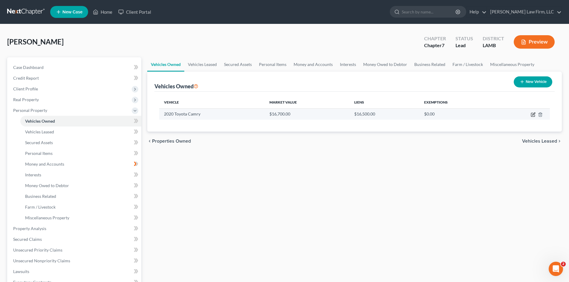
click at [533, 115] on icon "button" at bounding box center [533, 114] width 3 height 3
select select "0"
select select "6"
select select "2"
select select "0"
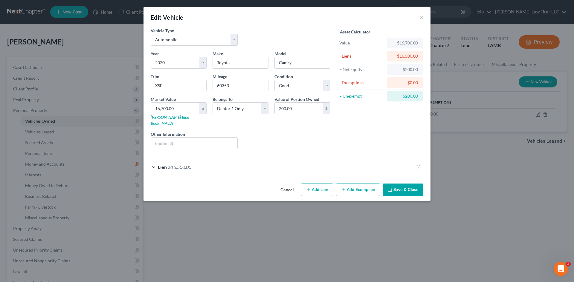
click at [349, 184] on button "Add Exemption" at bounding box center [357, 190] width 45 height 13
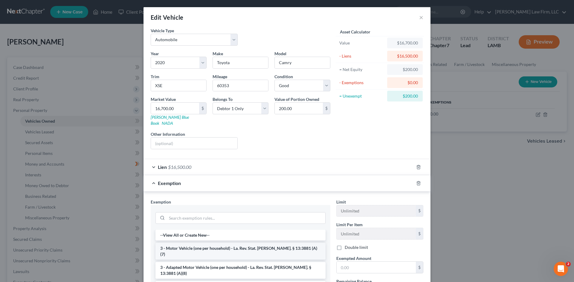
click at [253, 243] on li "3 - Motor Vehicle (one per household) - La. Rev. Stat. [PERSON_NAME]. § 13:3881…" at bounding box center [240, 251] width 170 height 17
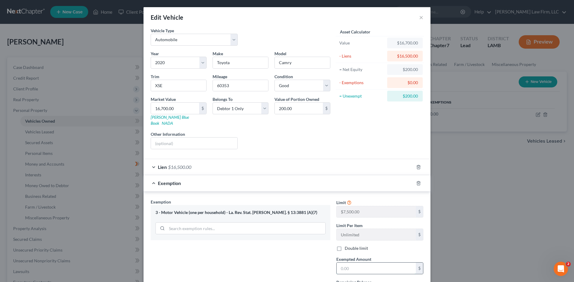
click at [342, 263] on input "text" at bounding box center [375, 268] width 79 height 11
type input "200"
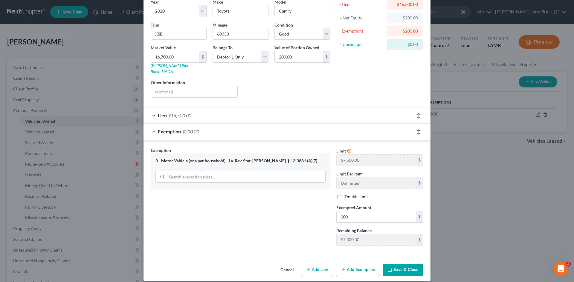
click at [395, 266] on button "Save & Close" at bounding box center [402, 270] width 41 height 13
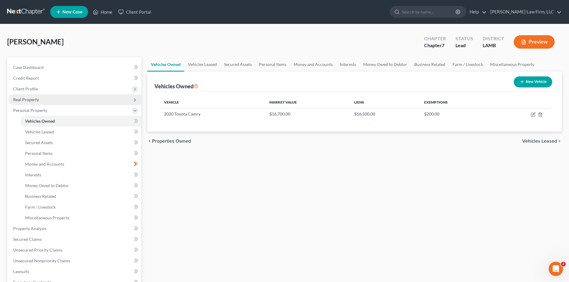
click at [39, 99] on span "Real Property" at bounding box center [74, 99] width 133 height 11
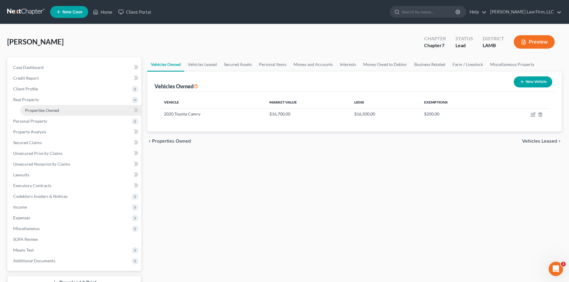
click at [71, 113] on link "Properties Owned" at bounding box center [80, 110] width 121 height 11
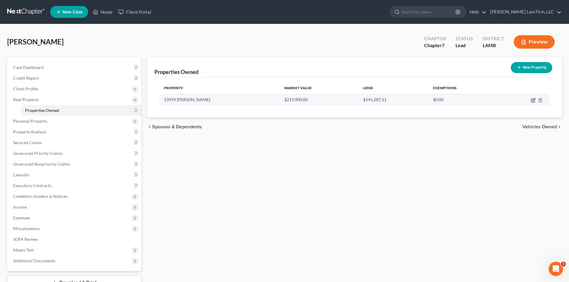
click at [532, 100] on icon "button" at bounding box center [533, 100] width 5 height 5
select select "19"
select select "16"
select select "0"
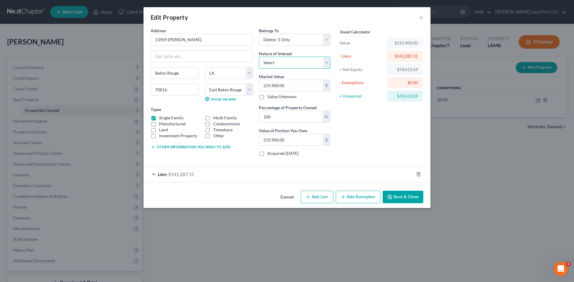
click at [278, 63] on select "Select Fee Simple Joint Tenant Life Estate Equitable Interest Future Interest T…" at bounding box center [294, 63] width 71 height 12
click at [278, 64] on select "Select Fee Simple Joint Tenant Life Estate Equitable Interest Future Interest T…" at bounding box center [294, 63] width 71 height 12
click at [351, 199] on button "Add Exemption" at bounding box center [357, 197] width 45 height 13
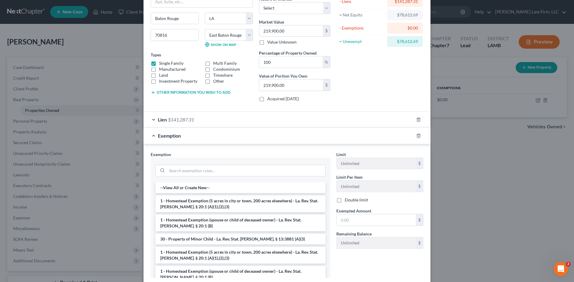
scroll to position [60, 0]
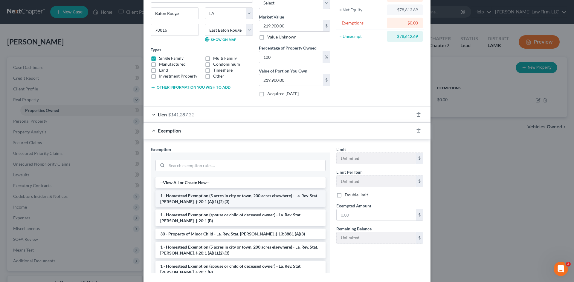
click at [197, 197] on li "1 - Homestead Exemption (5 acres in city or town, 200 acres elsewhere) - La. Re…" at bounding box center [240, 199] width 170 height 17
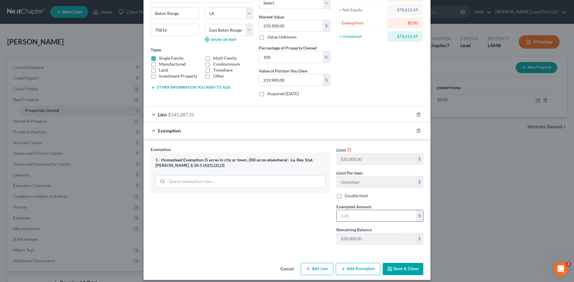
click at [339, 218] on input "text" at bounding box center [375, 215] width 79 height 11
type input "35,000"
click at [390, 269] on icon "button" at bounding box center [389, 269] width 5 height 5
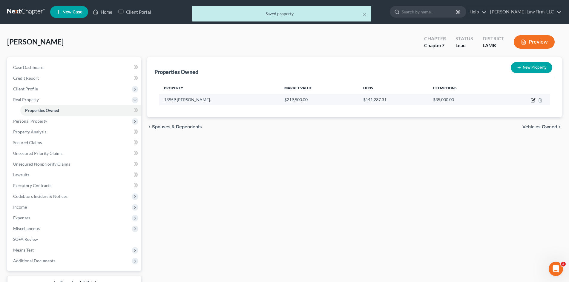
click at [534, 100] on icon "button" at bounding box center [533, 100] width 5 height 5
select select "19"
select select "16"
select select "0"
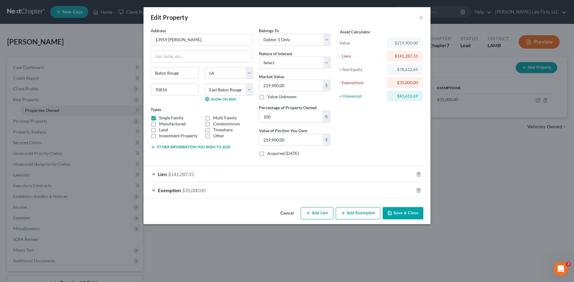
click at [191, 174] on span "$141,287.31" at bounding box center [181, 174] width 26 height 6
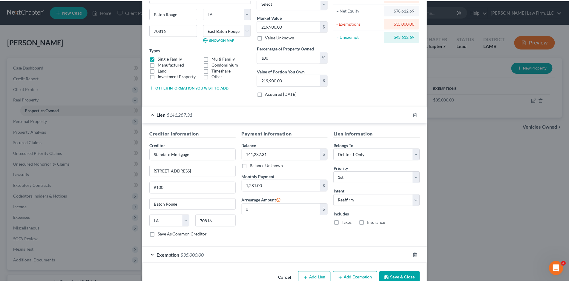
scroll to position [74, 0]
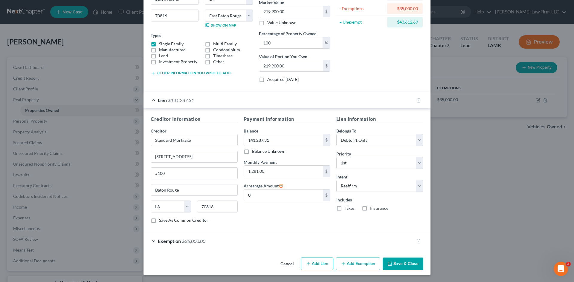
click at [159, 221] on label "Save As Common Creditor" at bounding box center [183, 220] width 49 height 6
click at [161, 221] on input "Save As Common Creditor" at bounding box center [163, 219] width 4 height 4
checkbox input "true"
click at [370, 210] on label "Insurance" at bounding box center [379, 209] width 18 height 6
click at [372, 209] on input "Insurance" at bounding box center [374, 208] width 4 height 4
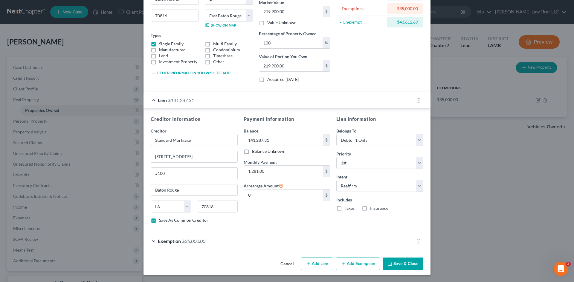
checkbox input "true"
click at [344, 208] on label "Taxes" at bounding box center [349, 209] width 10 height 6
click at [347, 208] on input "Taxes" at bounding box center [349, 208] width 4 height 4
checkbox input "true"
click at [397, 264] on button "Save & Close" at bounding box center [402, 264] width 41 height 13
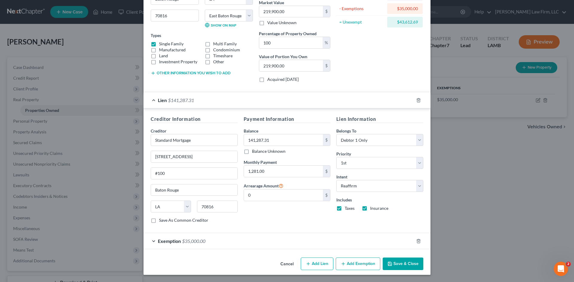
checkbox input "false"
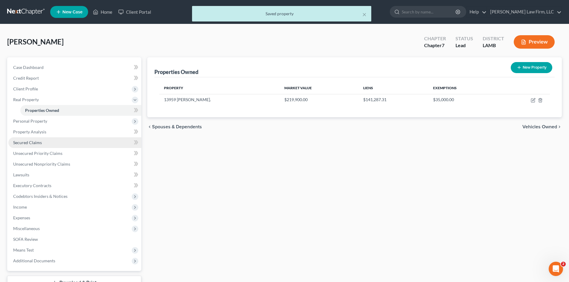
click at [40, 141] on span "Secured Claims" at bounding box center [27, 142] width 29 height 5
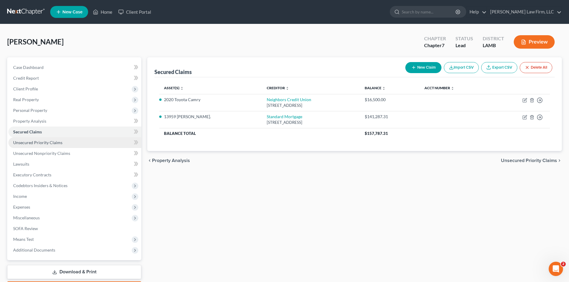
click at [42, 144] on span "Unsecured Priority Claims" at bounding box center [37, 142] width 49 height 5
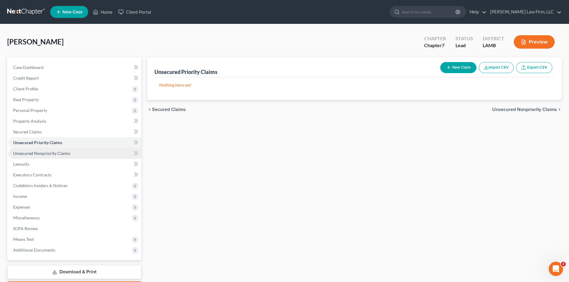
click at [41, 152] on span "Unsecured Nonpriority Claims" at bounding box center [41, 153] width 57 height 5
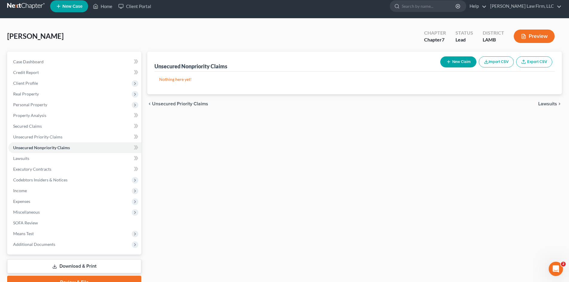
scroll to position [5, 0]
click at [64, 118] on link "Property Analysis" at bounding box center [74, 116] width 133 height 11
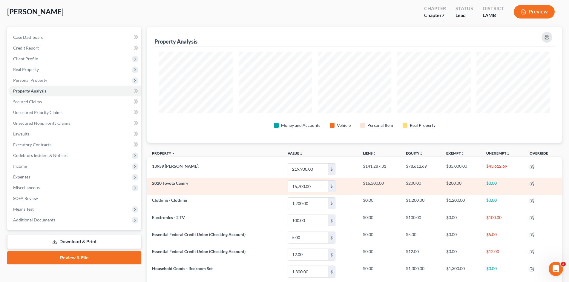
scroll to position [30, 0]
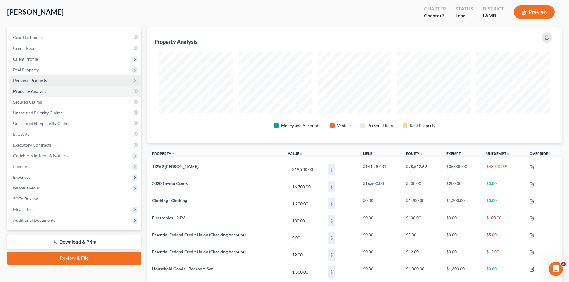
click at [40, 82] on span "Personal Property" at bounding box center [30, 80] width 34 height 5
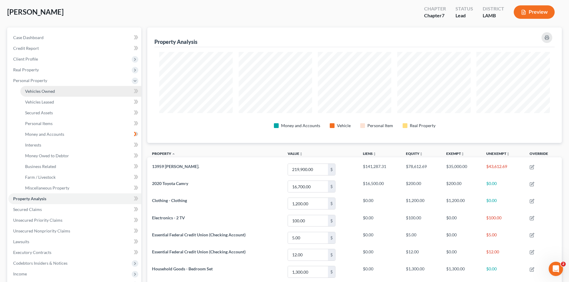
click at [40, 91] on span "Vehicles Owned" at bounding box center [40, 91] width 30 height 5
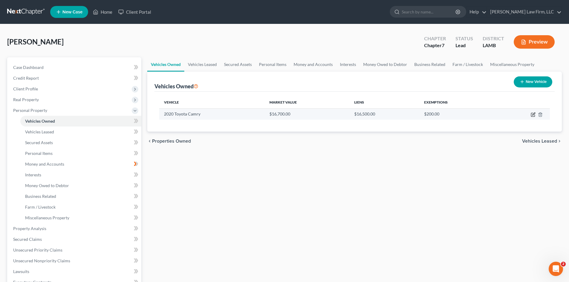
click at [533, 114] on icon "button" at bounding box center [533, 114] width 5 height 5
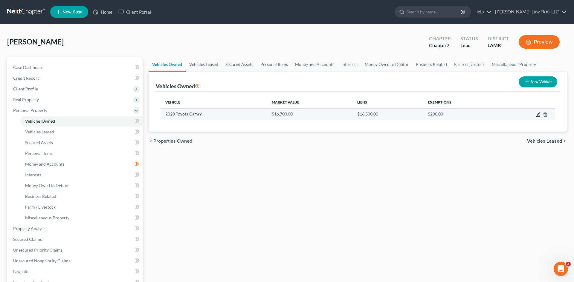
select select "0"
select select "6"
select select "2"
select select "0"
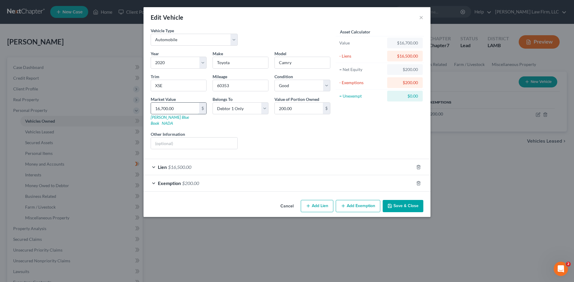
click at [155, 109] on input "16,700.00" at bounding box center [175, 108] width 48 height 11
type input "2"
type input "2.00"
type input "21"
type input "21.00"
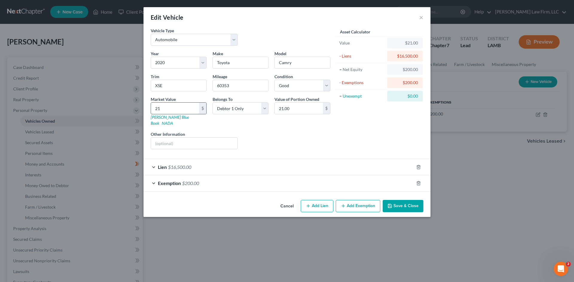
type input "2"
type input "2.00"
type input "20"
type input "20.00"
type input "201"
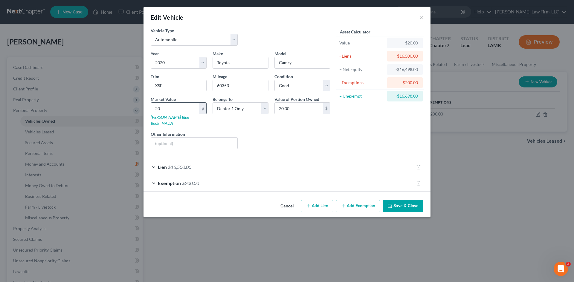
type input "201.00"
type input "2010"
type input "2,010.00"
type input "2,0102"
type input "20,102.00"
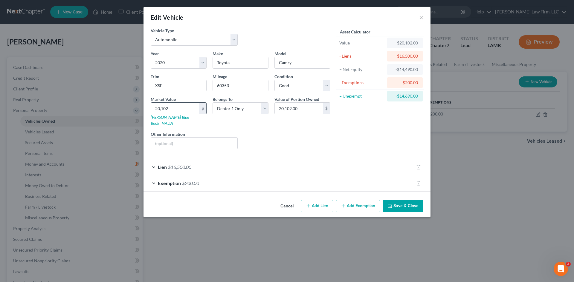
type input "20,102"
click at [353, 200] on button "Add Exemption" at bounding box center [357, 206] width 45 height 13
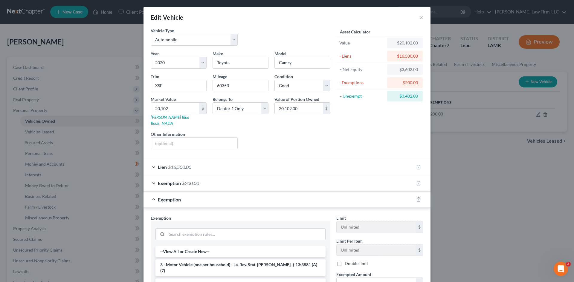
click at [168, 164] on span "$16,500.00" at bounding box center [179, 167] width 23 height 6
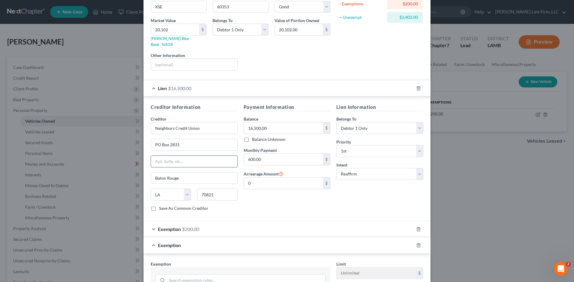
scroll to position [90, 0]
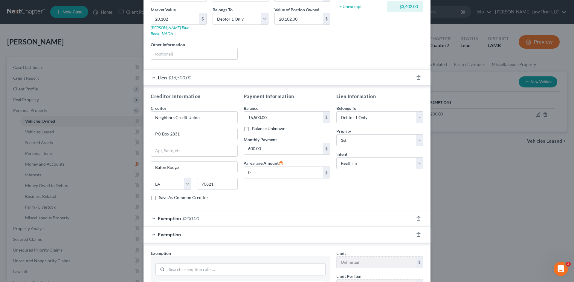
click at [192, 216] on span "$200.00" at bounding box center [190, 219] width 17 height 6
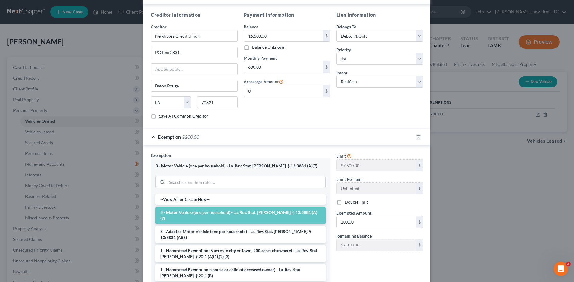
scroll to position [179, 0]
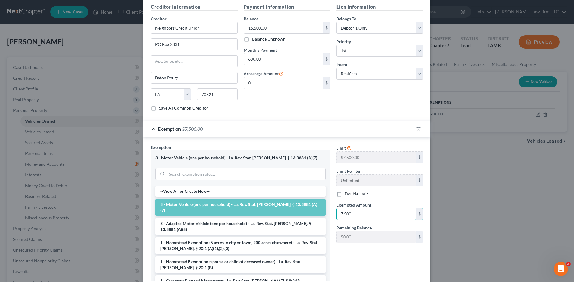
type input "7,500"
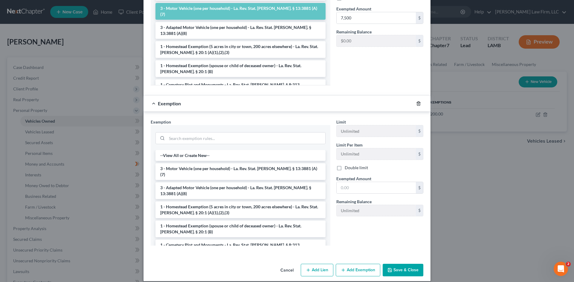
scroll to position [376, 0]
click at [393, 265] on button "Save & Close" at bounding box center [402, 270] width 41 height 13
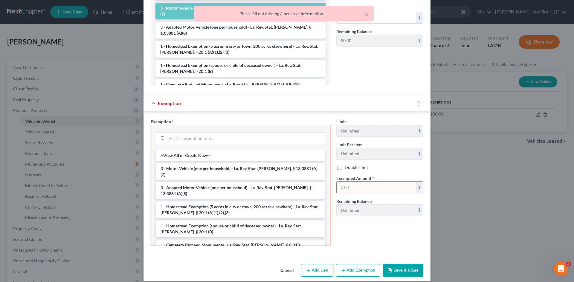
click at [347, 185] on input "text" at bounding box center [375, 187] width 79 height 11
type input "7,500"
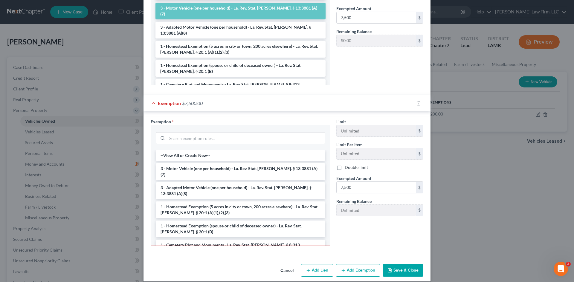
click at [396, 264] on button "Save & Close" at bounding box center [402, 270] width 41 height 13
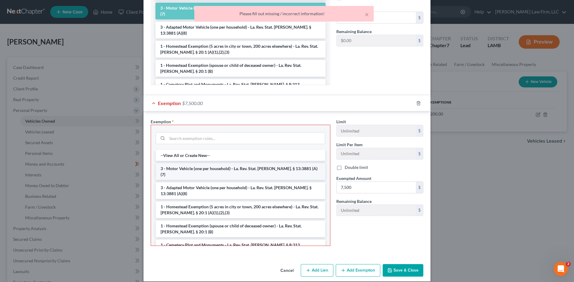
click at [276, 163] on li "3 - Motor Vehicle (one per household) - La. Rev. Stat. [PERSON_NAME]. § 13:3881…" at bounding box center [240, 171] width 169 height 17
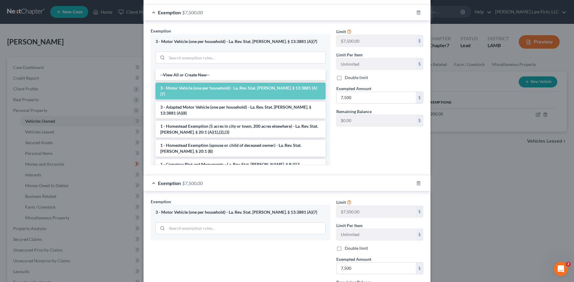
scroll to position [288, 0]
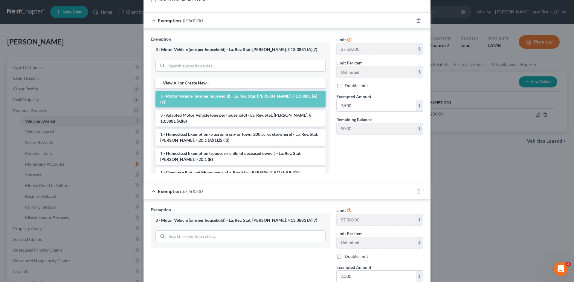
click at [414, 187] on div at bounding box center [421, 192] width 17 height 10
click at [416, 190] on polyline "button" at bounding box center [418, 190] width 4 height 0
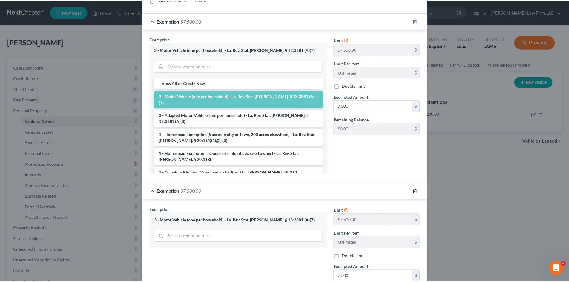
scroll to position [215, 0]
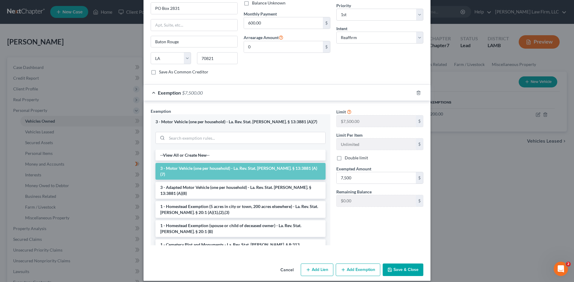
click at [388, 268] on icon "button" at bounding box center [390, 270] width 4 height 4
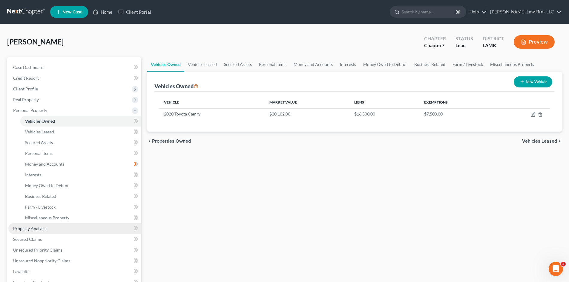
click at [33, 229] on span "Property Analysis" at bounding box center [29, 228] width 33 height 5
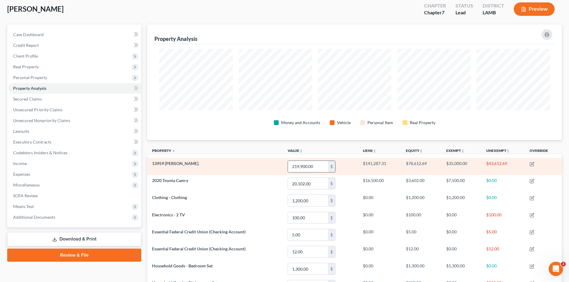
scroll to position [31, 0]
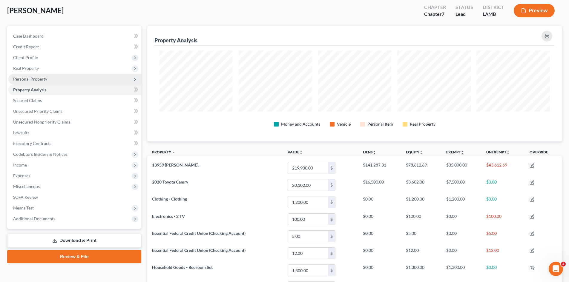
click at [61, 76] on span "Personal Property" at bounding box center [74, 79] width 133 height 11
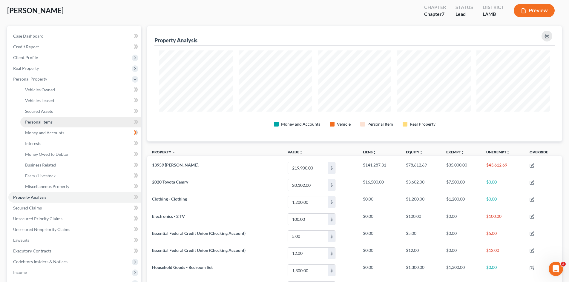
click at [79, 119] on link "Personal Items" at bounding box center [80, 122] width 121 height 11
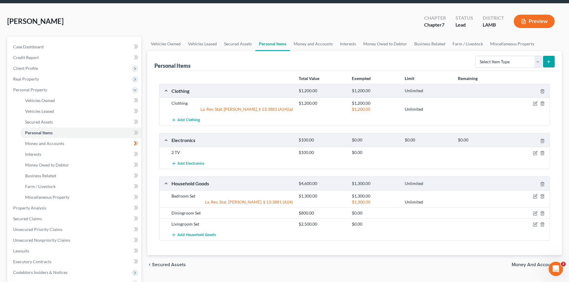
scroll to position [30, 0]
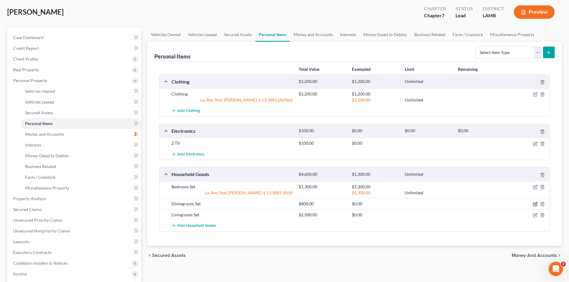
click at [534, 205] on icon "button" at bounding box center [535, 203] width 3 height 3
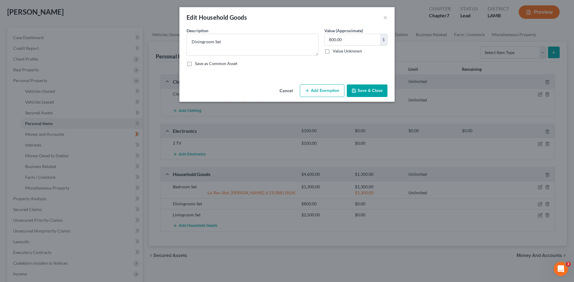
click at [314, 90] on button "Add Exemption" at bounding box center [322, 91] width 45 height 13
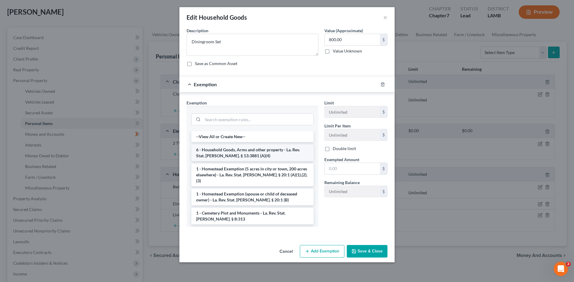
click at [267, 156] on li "6 - Household Goods, Arms and other property - La. Rev. Stat. [PERSON_NAME]. § …" at bounding box center [252, 153] width 122 height 17
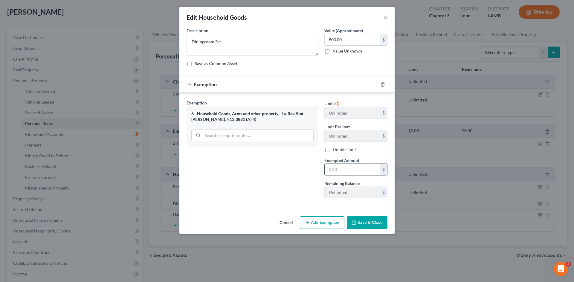
click at [329, 169] on input "text" at bounding box center [351, 169] width 55 height 11
type input "800.00"
click at [351, 220] on button "Save & Close" at bounding box center [367, 223] width 41 height 13
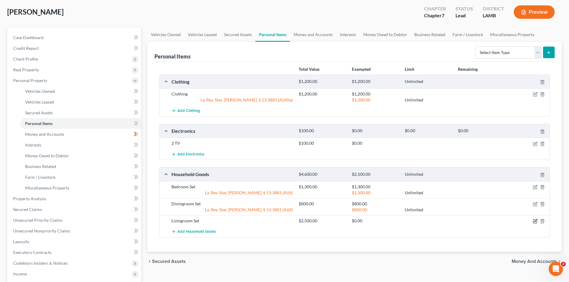
click at [534, 223] on icon "button" at bounding box center [535, 221] width 5 height 5
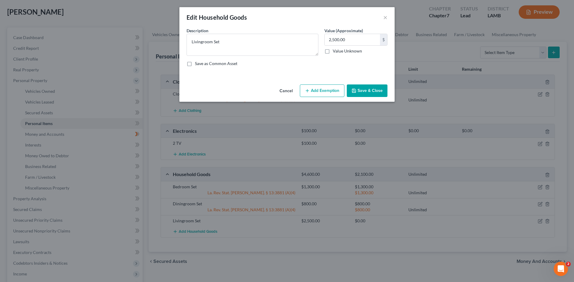
click at [303, 88] on button "Add Exemption" at bounding box center [322, 91] width 45 height 13
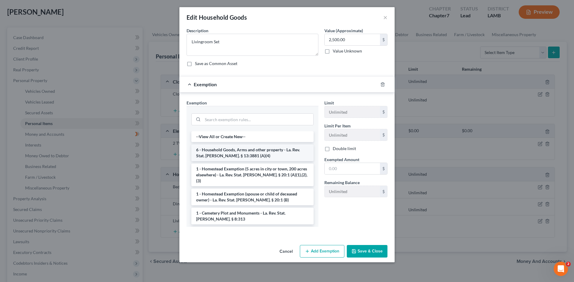
click at [243, 154] on li "6 - Household Goods, Arms and other property - La. Rev. Stat. [PERSON_NAME]. § …" at bounding box center [252, 153] width 122 height 17
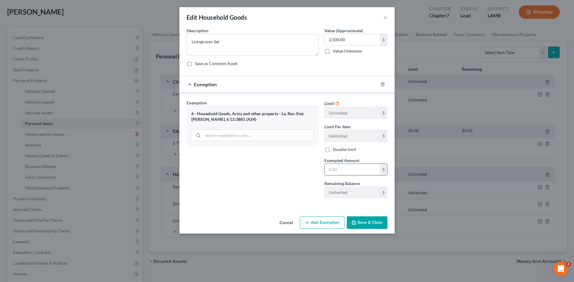
click at [331, 169] on input "text" at bounding box center [351, 169] width 55 height 11
type input "2,500.00"
click at [361, 223] on button "Save & Close" at bounding box center [367, 223] width 41 height 13
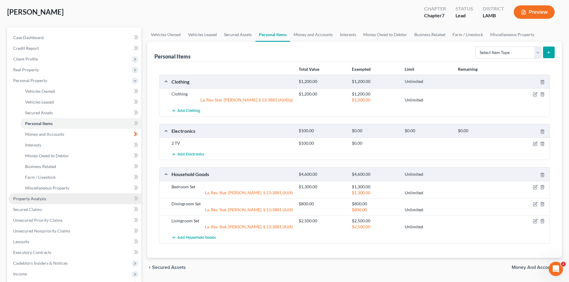
click at [69, 203] on link "Property Analysis" at bounding box center [74, 199] width 133 height 11
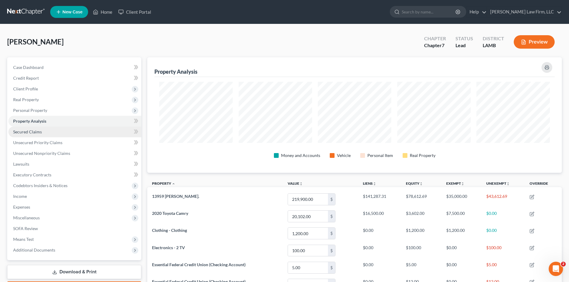
click at [88, 133] on link "Secured Claims" at bounding box center [74, 132] width 133 height 11
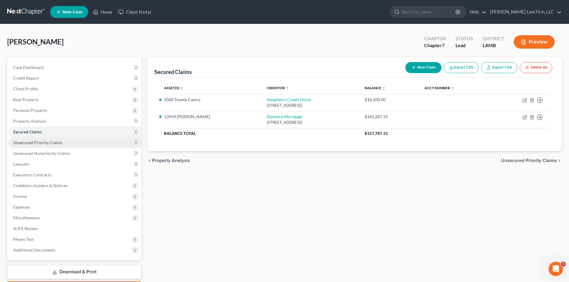
click at [91, 143] on link "Unsecured Priority Claims" at bounding box center [74, 142] width 133 height 11
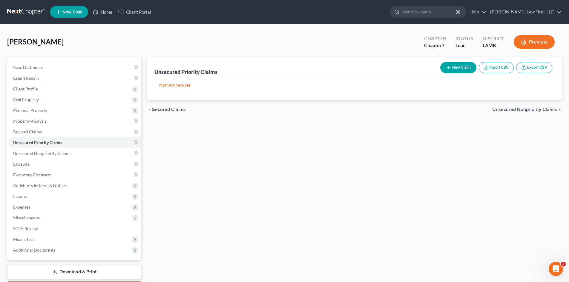
click at [452, 67] on button "New Claim" at bounding box center [458, 67] width 36 height 11
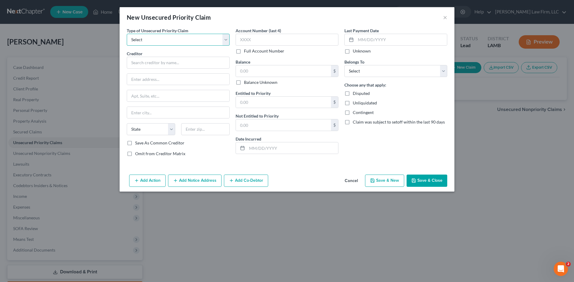
click at [190, 38] on select "Select Taxes & Other Government Units Domestic Support Obligations Extensions o…" at bounding box center [178, 40] width 103 height 12
click at [223, 38] on select "Select Taxes & Other Government Units Domestic Support Obligations Extensions o…" at bounding box center [178, 40] width 103 height 12
click at [358, 181] on button "Cancel" at bounding box center [351, 181] width 23 height 12
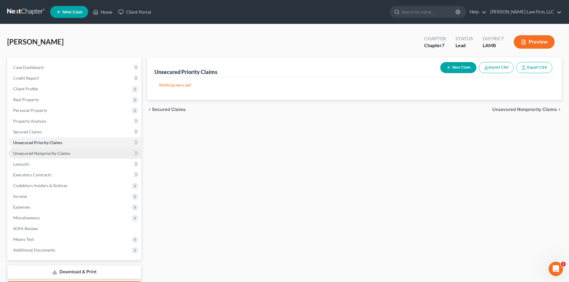
click at [111, 153] on link "Unsecured Nonpriority Claims" at bounding box center [74, 153] width 133 height 11
click at [451, 67] on button "New Claim" at bounding box center [458, 67] width 36 height 11
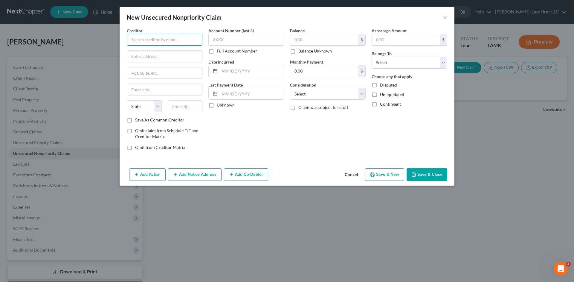
click at [164, 40] on input "text" at bounding box center [165, 40] width 76 height 12
paste input "CAPITAL ONE"
type input "CAPITAL ONE"
click at [175, 59] on input "text" at bounding box center [164, 56] width 75 height 11
click at [134, 58] on input "text" at bounding box center [164, 56] width 75 height 11
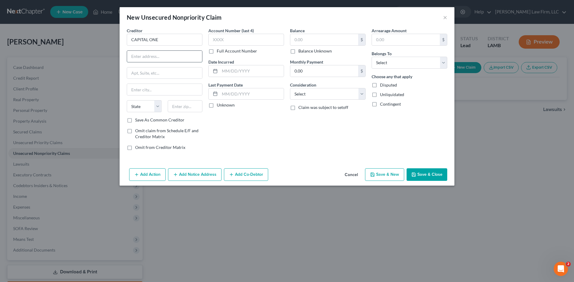
paste input "P O Box 31293"
type input "P O Box 31293"
click at [186, 103] on input "text" at bounding box center [185, 106] width 35 height 12
paste input "84131"
type input "84131"
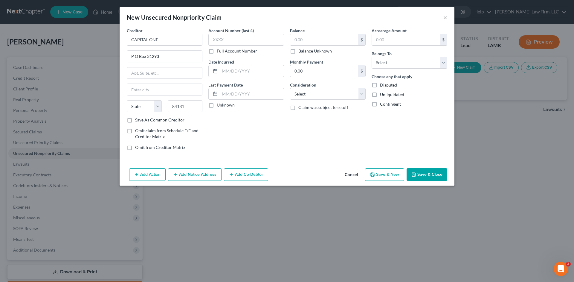
type input "[GEOGRAPHIC_DATA]"
select select "46"
click at [309, 70] on input "0.00" at bounding box center [324, 70] width 68 height 11
paste input "$46"
type input "$46"
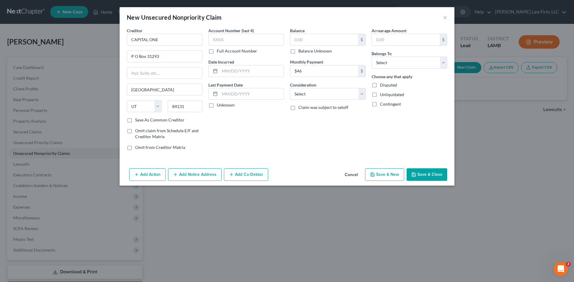
click at [217, 52] on label "Full Account Number" at bounding box center [237, 51] width 40 height 6
click at [219, 52] on input "Full Account Number" at bounding box center [221, 50] width 4 height 4
click at [230, 43] on input "text" at bounding box center [246, 40] width 76 height 12
paste input "400344822766****"
type input "400344822766****"
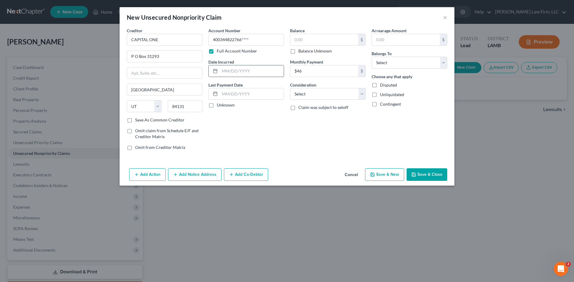
click at [223, 72] on input "text" at bounding box center [252, 70] width 64 height 11
paste input "[DATE]"
type input "[DATE]"
click at [236, 93] on input "text" at bounding box center [252, 93] width 64 height 11
paste input "[DATE]"
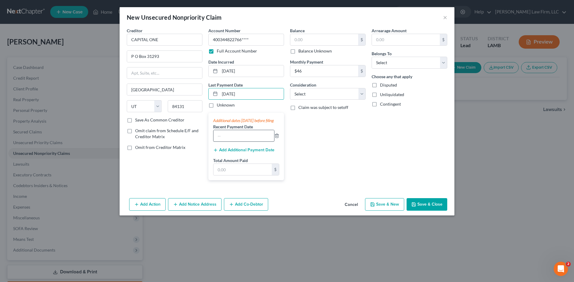
type input "[DATE]"
click at [242, 142] on input "text" at bounding box center [243, 135] width 61 height 11
paste input "[DATE]"
type input "[DATE]"
click at [230, 172] on input "text" at bounding box center [242, 169] width 58 height 11
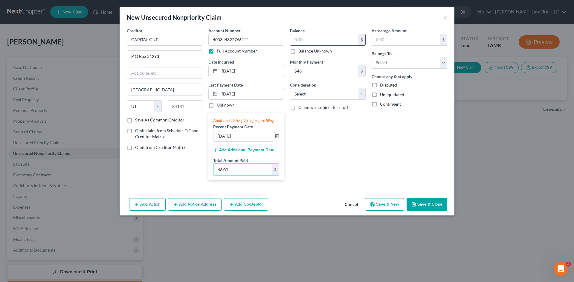
type input "46.00"
click at [338, 37] on input "text" at bounding box center [324, 39] width 68 height 11
click at [315, 36] on input "text" at bounding box center [324, 39] width 68 height 11
paste input "$911"
type input "$911"
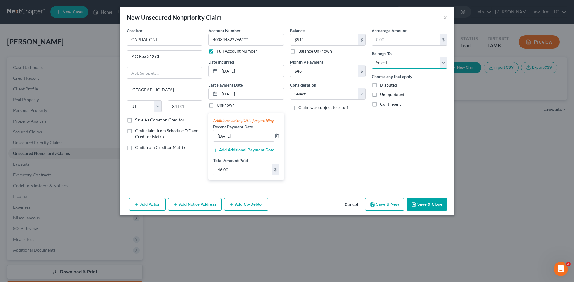
click at [425, 64] on select "Select Debtor 1 Only Debtor 2 Only Debtor 1 And Debtor 2 Only At Least One Of T…" at bounding box center [409, 63] width 76 height 12
select select "0"
click at [371, 57] on select "Select Debtor 1 Only Debtor 2 Only Debtor 1 And Debtor 2 Only At Least One Of T…" at bounding box center [409, 63] width 76 height 12
click at [358, 91] on select "Select Cable / Satellite Services Collection Agency Credit Card Debt Debt Couns…" at bounding box center [328, 94] width 76 height 12
click at [290, 88] on select "Select Cable / Satellite Services Collection Agency Credit Card Debt Debt Couns…" at bounding box center [328, 94] width 76 height 12
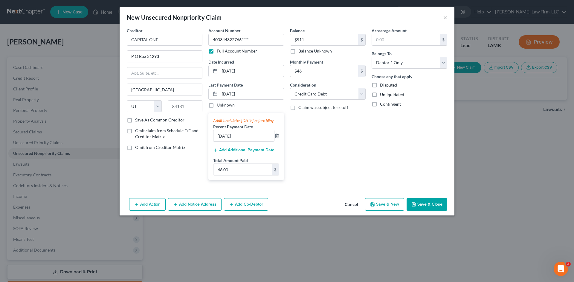
click at [135, 119] on label "Save As Common Creditor" at bounding box center [159, 120] width 49 height 6
click at [137, 119] on input "Save As Common Creditor" at bounding box center [139, 119] width 4 height 4
click at [419, 211] on button "Save & Close" at bounding box center [426, 204] width 41 height 13
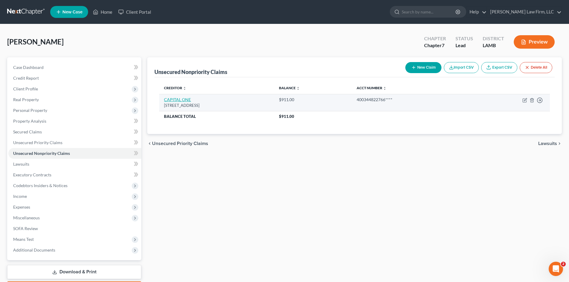
click at [176, 99] on link "CAPITAL ONE" at bounding box center [177, 99] width 27 height 5
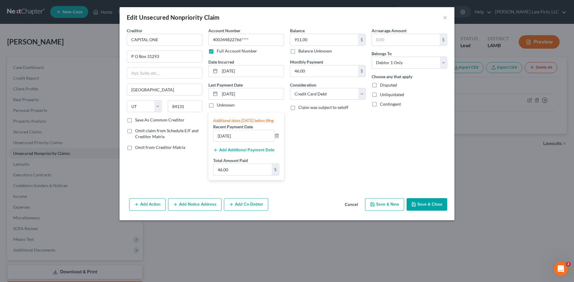
click at [135, 122] on label "Save As Common Creditor" at bounding box center [159, 120] width 49 height 6
click at [137, 121] on input "Save As Common Creditor" at bounding box center [139, 119] width 4 height 4
click at [434, 211] on button "Save & Close" at bounding box center [426, 204] width 41 height 13
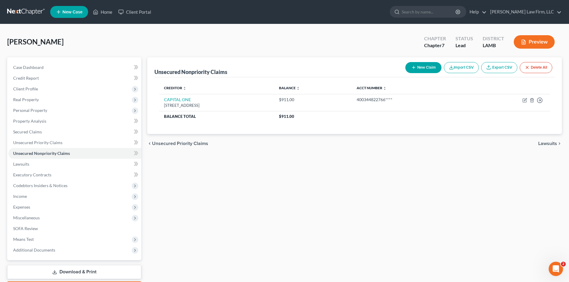
click at [427, 67] on button "New Claim" at bounding box center [423, 67] width 36 height 11
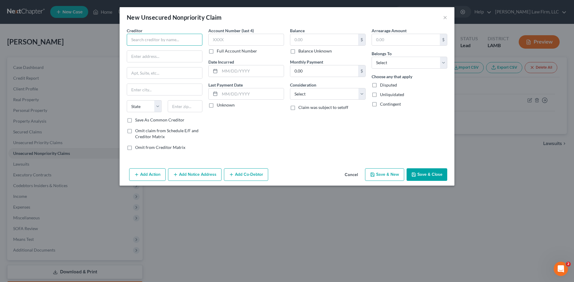
click at [140, 41] on input "text" at bounding box center [165, 40] width 76 height 12
click at [139, 42] on input "text" at bounding box center [165, 40] width 76 height 12
paste input "CAPITAL ONE"
click at [165, 56] on input "text" at bounding box center [164, 56] width 75 height 11
click at [182, 37] on input "CAPITAL ONE" at bounding box center [165, 40] width 76 height 12
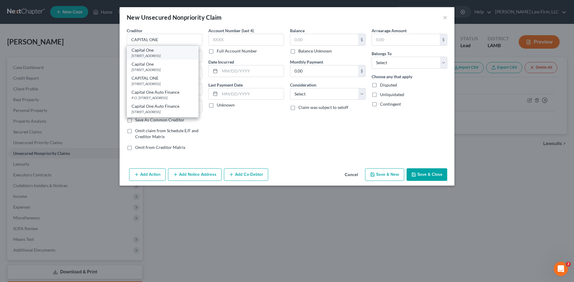
click at [169, 57] on div "[STREET_ADDRESS]" at bounding box center [162, 55] width 62 height 5
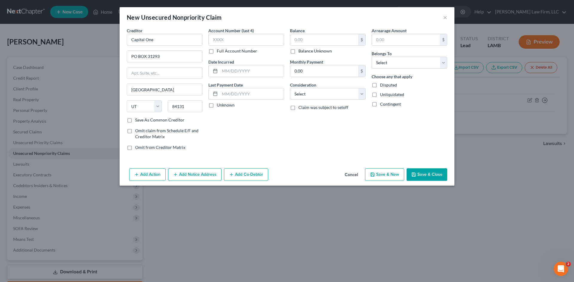
click at [217, 50] on label "Full Account Number" at bounding box center [237, 51] width 40 height 6
click at [219, 50] on input "Full Account Number" at bounding box center [221, 50] width 4 height 4
click at [237, 41] on input "text" at bounding box center [246, 40] width 76 height 12
paste input "517805949979****"
click at [296, 40] on input "text" at bounding box center [324, 39] width 68 height 11
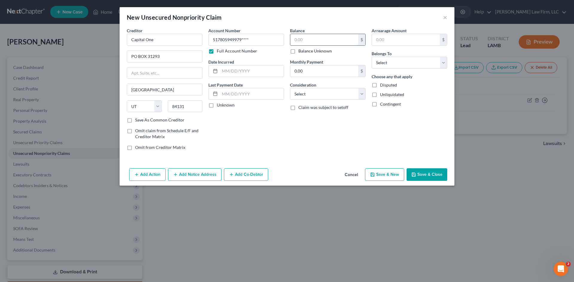
paste input "$61"
click at [223, 71] on input "text" at bounding box center [252, 70] width 64 height 11
paste input "[DATE]"
click at [220, 91] on input "text" at bounding box center [252, 93] width 64 height 11
paste input "[DATE]"
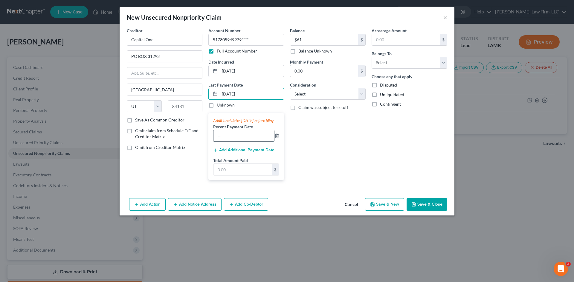
click at [230, 141] on input "text" at bounding box center [243, 135] width 61 height 11
paste input "[DATE]"
click at [229, 175] on input "text" at bounding box center [242, 169] width 58 height 11
click at [318, 69] on input "0.00" at bounding box center [324, 70] width 68 height 11
paste input "60"
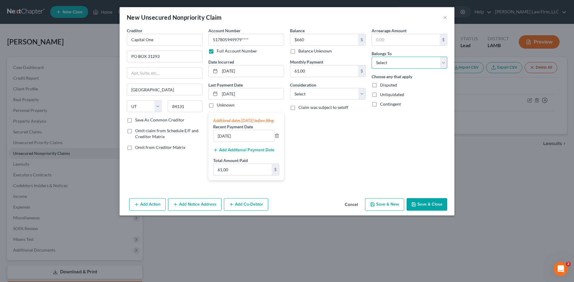
click at [444, 62] on select "Select Debtor 1 Only Debtor 2 Only Debtor 1 And Debtor 2 Only At Least One Of T…" at bounding box center [409, 63] width 76 height 12
click at [371, 57] on select "Select Debtor 1 Only Debtor 2 Only Debtor 1 And Debtor 2 Only At Least One Of T…" at bounding box center [409, 63] width 76 height 12
click at [361, 91] on select "Select Cable / Satellite Services Collection Agency Credit Card Debt Debt Couns…" at bounding box center [328, 94] width 76 height 12
click at [290, 88] on select "Select Cable / Satellite Services Collection Agency Credit Card Debt Debt Couns…" at bounding box center [328, 94] width 76 height 12
click at [135, 119] on label "Save As Common Creditor" at bounding box center [159, 120] width 49 height 6
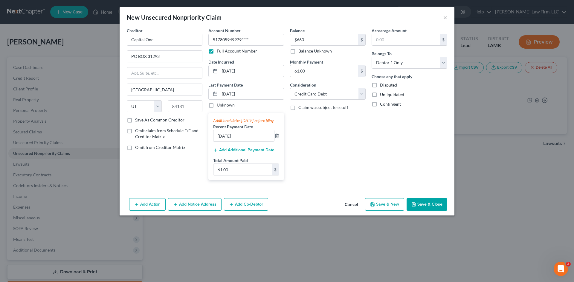
click at [137, 119] on input "Save As Common Creditor" at bounding box center [139, 119] width 4 height 4
click at [415, 206] on icon "button" at bounding box center [414, 205] width 4 height 4
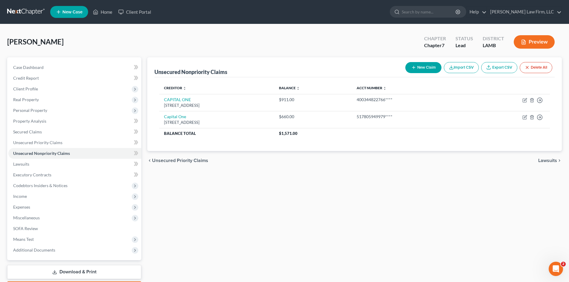
click at [430, 71] on button "New Claim" at bounding box center [423, 67] width 36 height 11
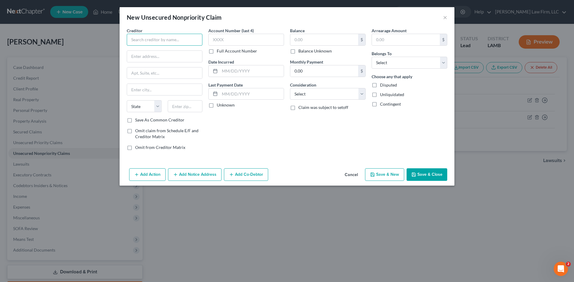
click at [157, 36] on input "text" at bounding box center [165, 40] width 76 height 12
paste input "COMENITYCAPITALBANK/[PERSON_NAME]"
click at [144, 57] on input "text" at bounding box center [164, 56] width 75 height 11
paste input "PO BOX 182120"
click at [176, 106] on input "text" at bounding box center [185, 106] width 35 height 12
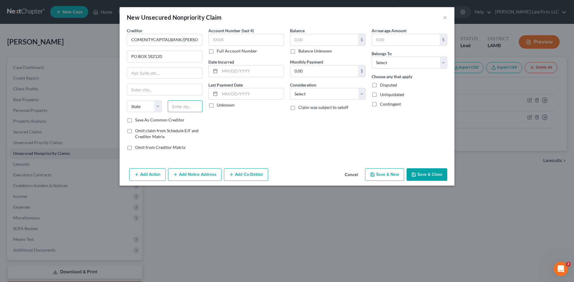
paste input "43218"
click at [135, 121] on label "Save As Common Creditor" at bounding box center [159, 120] width 49 height 6
click at [137, 121] on input "Save As Common Creditor" at bounding box center [139, 119] width 4 height 4
click at [217, 52] on label "Full Account Number" at bounding box center [237, 51] width 40 height 6
click at [219, 52] on input "Full Account Number" at bounding box center [221, 50] width 4 height 4
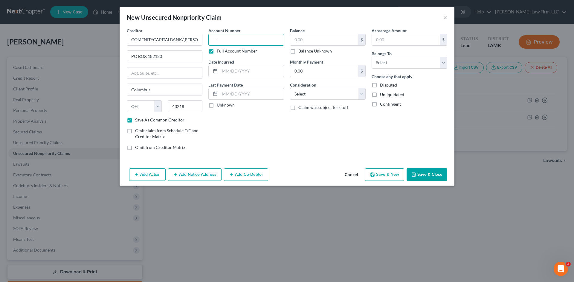
click at [240, 36] on input "text" at bounding box center [246, 40] width 76 height 12
paste input "544267300267****"
click at [293, 40] on input "text" at bounding box center [324, 39] width 68 height 11
paste input "$406"
click at [249, 72] on input "text" at bounding box center [252, 70] width 64 height 11
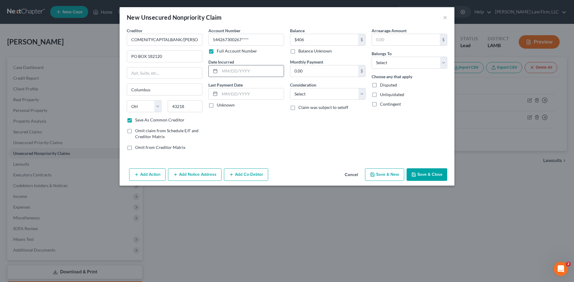
paste input "[DATE]"
click at [217, 106] on label "Unknown" at bounding box center [226, 105] width 18 height 6
click at [219, 106] on input "Unknown" at bounding box center [221, 104] width 4 height 4
click at [295, 67] on input "0.00" at bounding box center [324, 70] width 68 height 11
click at [437, 62] on select "Select Debtor 1 Only Debtor 2 Only Debtor 1 And Debtor 2 Only At Least One Of T…" at bounding box center [409, 63] width 76 height 12
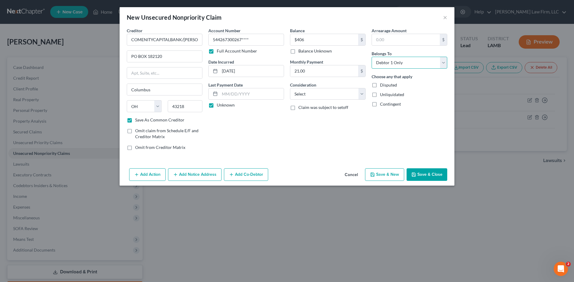
click at [371, 57] on select "Select Debtor 1 Only Debtor 2 Only Debtor 1 And Debtor 2 Only At Least One Of T…" at bounding box center [409, 63] width 76 height 12
click at [360, 93] on select "Select Cable / Satellite Services Collection Agency Credit Card Debt Debt Couns…" at bounding box center [328, 94] width 76 height 12
click at [290, 88] on select "Select Cable / Satellite Services Collection Agency Credit Card Debt Debt Couns…" at bounding box center [328, 94] width 76 height 12
click at [430, 173] on button "Save & Close" at bounding box center [426, 174] width 41 height 13
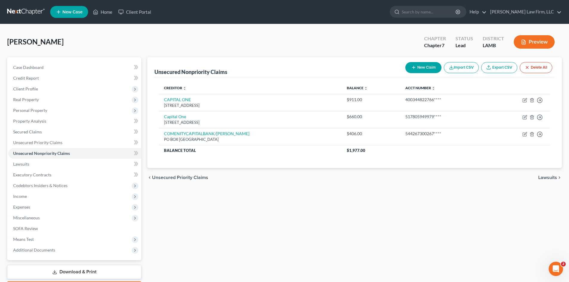
click at [417, 69] on button "New Claim" at bounding box center [423, 67] width 36 height 11
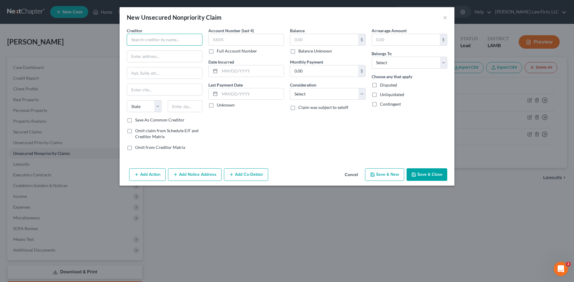
click at [156, 41] on input "text" at bounding box center [165, 40] width 76 height 12
paste input "CREDIT FIRST NATL ASSOC"
click at [217, 50] on label "Full Account Number" at bounding box center [237, 51] width 40 height 6
click at [219, 50] on input "Full Account Number" at bounding box center [221, 50] width 4 height 4
click at [221, 40] on input "text" at bounding box center [246, 40] width 76 height 12
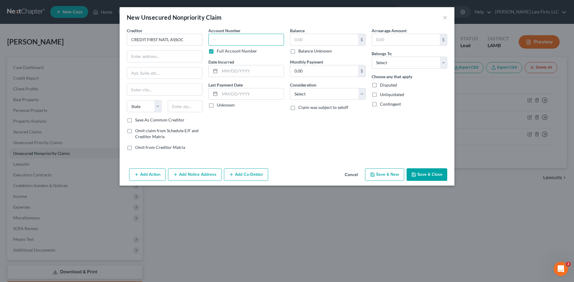
paste input "271742002040****"
click at [148, 55] on input "text" at bounding box center [164, 56] width 75 height 11
paste input "PO BOX 81315"
click at [177, 105] on input "text" at bounding box center [185, 106] width 35 height 12
paste input "44181-0315"
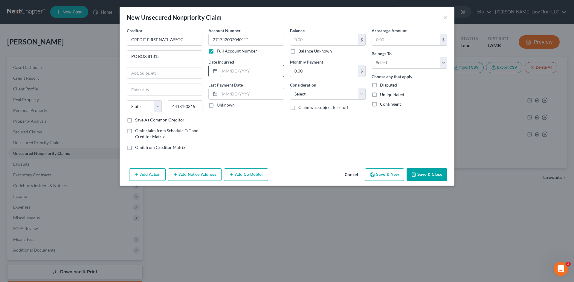
click at [230, 70] on input "text" at bounding box center [252, 70] width 64 height 11
drag, startPoint x: 197, startPoint y: 108, endPoint x: 185, endPoint y: 108, distance: 12.3
click at [185, 108] on input "44181-0315" at bounding box center [185, 106] width 35 height 12
click at [241, 80] on div "Account Number 271742002040**** Full Account Number Date Incurred Last Payment …" at bounding box center [246, 91] width 82 height 128
click at [224, 70] on input "text" at bounding box center [252, 70] width 64 height 11
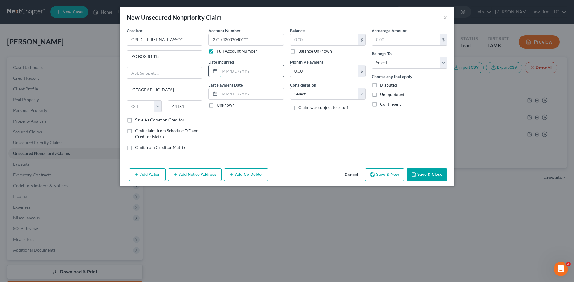
paste input "[DATE]"
click at [222, 95] on input "text" at bounding box center [252, 93] width 64 height 11
paste input "[DATE]"
click at [318, 42] on input "text" at bounding box center [324, 39] width 68 height 11
paste input "$498"
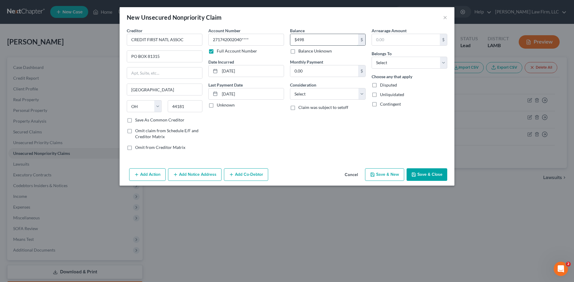
paste input "1,100"
click at [362, 95] on select "Select Cable / Satellite Services Collection Agency Credit Card Debt Debt Couns…" at bounding box center [328, 94] width 76 height 12
click at [290, 88] on select "Select Cable / Satellite Services Collection Agency Credit Card Debt Debt Couns…" at bounding box center [328, 94] width 76 height 12
click at [414, 60] on select "Select Debtor 1 Only Debtor 2 Only Debtor 1 And Debtor 2 Only At Least One Of T…" at bounding box center [409, 63] width 76 height 12
click at [371, 57] on select "Select Debtor 1 Only Debtor 2 Only Debtor 1 And Debtor 2 Only At Least One Of T…" at bounding box center [409, 63] width 76 height 12
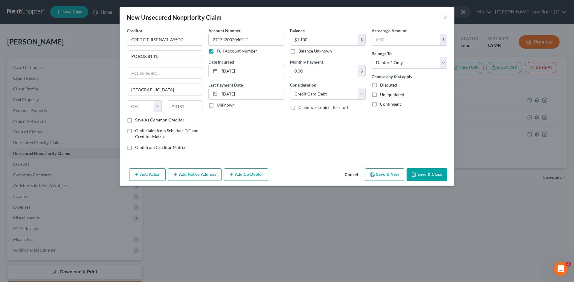
click at [135, 121] on label "Save As Common Creditor" at bounding box center [159, 120] width 49 height 6
click at [137, 121] on input "Save As Common Creditor" at bounding box center [139, 119] width 4 height 4
click at [432, 172] on button "Save & Close" at bounding box center [426, 174] width 41 height 13
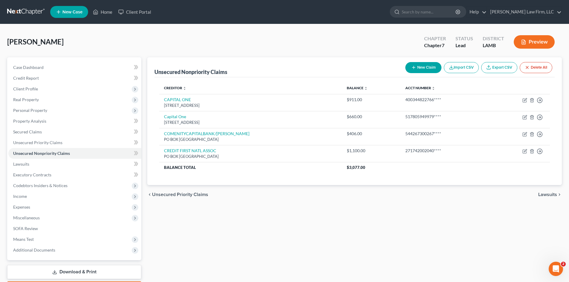
click at [413, 66] on icon "button" at bounding box center [413, 67] width 5 height 5
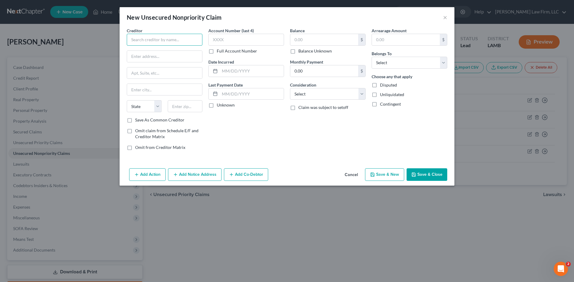
click at [133, 42] on input "text" at bounding box center [165, 40] width 76 height 12
paste input "CREDIT ONE BANK"
drag, startPoint x: 210, startPoint y: 51, endPoint x: 270, endPoint y: 83, distance: 68.3
click at [217, 51] on label "Full Account Number" at bounding box center [237, 51] width 40 height 6
click at [219, 51] on input "Full Account Number" at bounding box center [221, 50] width 4 height 4
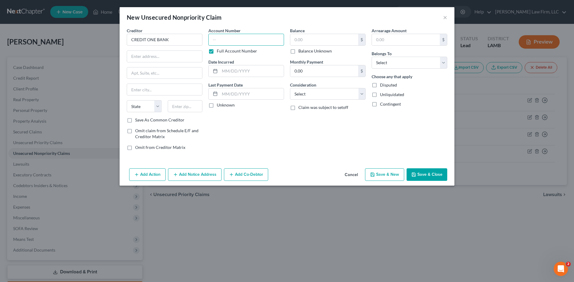
click at [217, 39] on input "text" at bounding box center [246, 40] width 76 height 12
paste input "444796238966****"
click at [154, 54] on input "text" at bounding box center [164, 56] width 75 height 11
paste input "PO BOX 98872"
click at [187, 108] on input "text" at bounding box center [185, 106] width 35 height 12
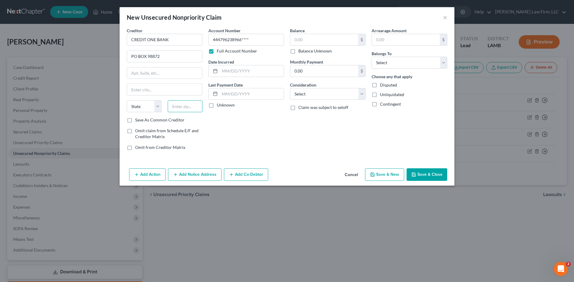
paste input "89193"
click at [224, 72] on input "text" at bounding box center [252, 70] width 64 height 11
paste input "[DATE]"
click at [224, 96] on input "text" at bounding box center [252, 93] width 64 height 11
paste input "[DATE]"
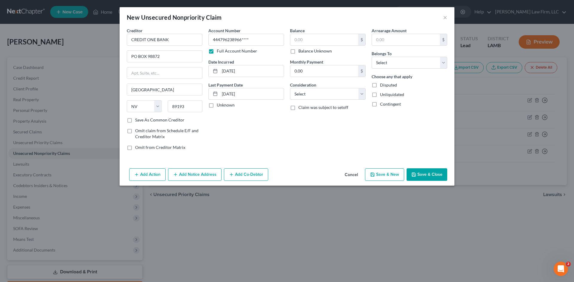
click at [351, 176] on button "Cancel" at bounding box center [351, 175] width 23 height 12
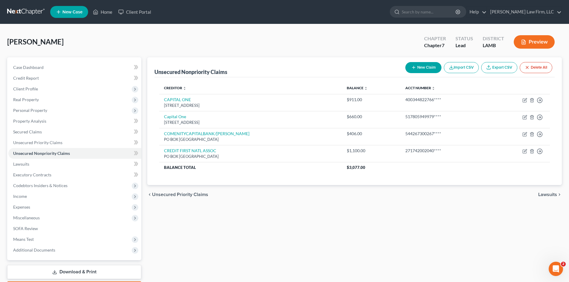
click at [414, 69] on icon "button" at bounding box center [413, 67] width 5 height 5
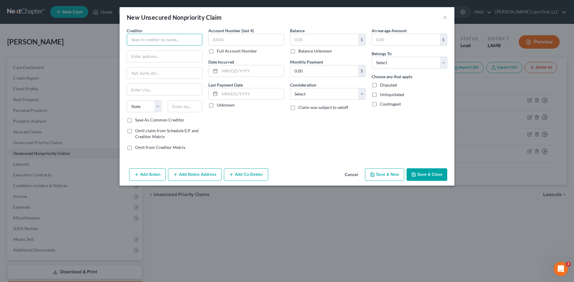
click at [138, 39] on input "text" at bounding box center [165, 40] width 76 height 12
paste input "Contnental Finance Company"
click at [217, 53] on label "Full Account Number" at bounding box center [237, 51] width 40 height 6
click at [219, 52] on input "Full Account Number" at bounding box center [221, 50] width 4 height 4
click at [218, 35] on input "text" at bounding box center [246, 40] width 76 height 12
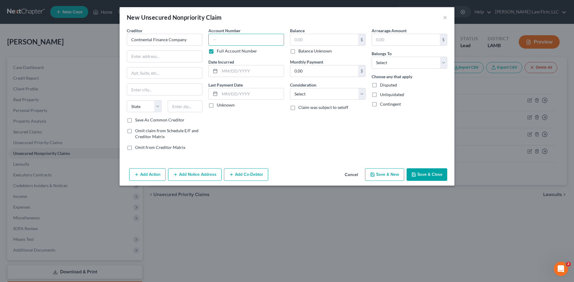
paste input "516648040871****"
click at [140, 61] on input "text" at bounding box center [164, 56] width 75 height 11
paste input "[STREET_ADDRESS][PERSON_NAME]"
click at [131, 74] on input "text" at bounding box center [164, 73] width 75 height 11
paste input "ste 400"
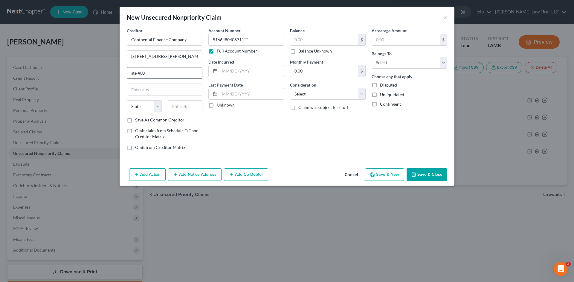
click at [133, 72] on input "ste 400" at bounding box center [164, 73] width 75 height 11
click at [178, 106] on input "text" at bounding box center [185, 106] width 35 height 12
paste input "19808"
click at [220, 71] on input "text" at bounding box center [252, 70] width 64 height 11
paste input "[DATE]"
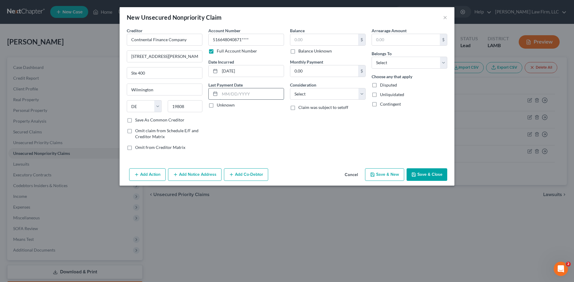
click at [250, 94] on input "text" at bounding box center [252, 93] width 64 height 11
paste input "[DATE]"
click at [298, 51] on label "Balance Unknown" at bounding box center [314, 51] width 33 height 6
click at [301, 51] on input "Balance Unknown" at bounding box center [303, 50] width 4 height 4
click at [445, 63] on select "Select Debtor 1 Only Debtor 2 Only Debtor 1 And Debtor 2 Only At Least One Of T…" at bounding box center [409, 63] width 76 height 12
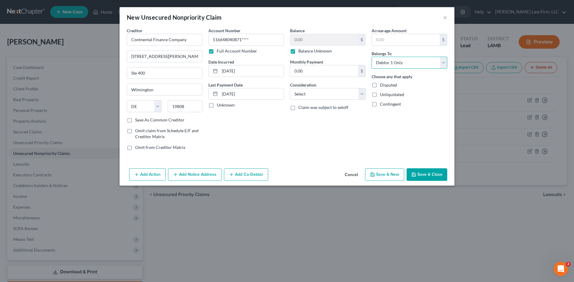
click at [371, 57] on select "Select Debtor 1 Only Debtor 2 Only Debtor 1 And Debtor 2 Only At Least One Of T…" at bounding box center [409, 63] width 76 height 12
click at [369, 91] on div "Arrearage Amount $ Belongs To * Select Debtor 1 Only Debtor 2 Only Debtor 1 And…" at bounding box center [409, 91] width 82 height 128
click at [357, 95] on select "Select Cable / Satellite Services Collection Agency Credit Card Debt Debt Couns…" at bounding box center [328, 94] width 76 height 12
click at [290, 88] on select "Select Cable / Satellite Services Collection Agency Credit Card Debt Debt Couns…" at bounding box center [328, 94] width 76 height 12
click at [135, 120] on label "Save As Common Creditor" at bounding box center [159, 120] width 49 height 6
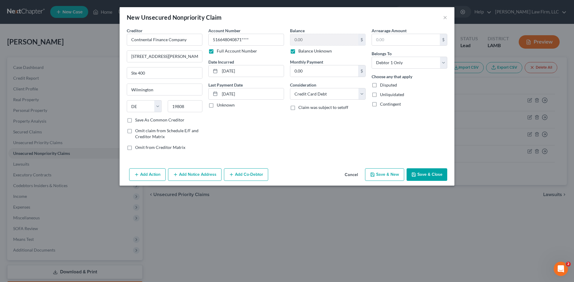
click at [137, 120] on input "Save As Common Creditor" at bounding box center [139, 119] width 4 height 4
click at [416, 175] on icon "button" at bounding box center [413, 174] width 5 height 5
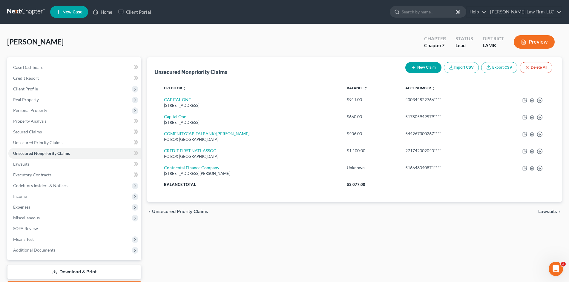
click at [414, 65] on icon "button" at bounding box center [413, 67] width 5 height 5
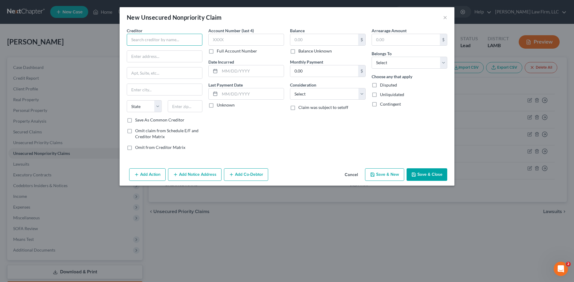
click at [139, 40] on input "text" at bounding box center [165, 40] width 76 height 12
paste input "FIRST NATIONAL CREDIT CA"
click at [217, 51] on label "Full Account Number" at bounding box center [237, 51] width 40 height 6
click at [219, 51] on input "Full Account Number" at bounding box center [221, 50] width 4 height 4
click at [217, 40] on input "text" at bounding box center [246, 40] width 76 height 12
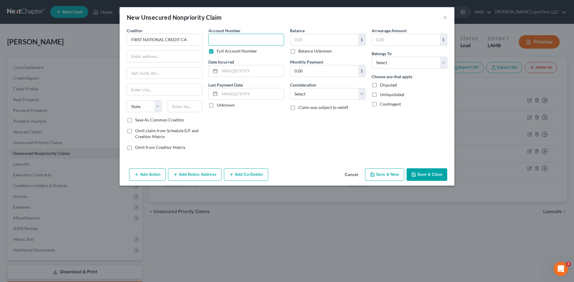
paste input "423980107393****"
click at [233, 72] on input "text" at bounding box center [252, 70] width 64 height 11
paste input "[DATE]"
click at [252, 97] on input "text" at bounding box center [252, 93] width 64 height 11
paste input "[DATE]"
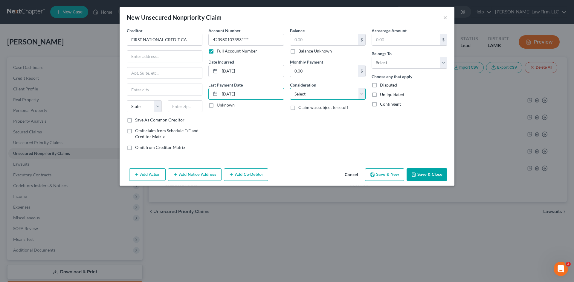
click at [329, 90] on select "Select Cable / Satellite Services Collection Agency Credit Card Debt Debt Couns…" at bounding box center [328, 94] width 76 height 12
click at [290, 88] on select "Select Cable / Satellite Services Collection Agency Credit Card Debt Debt Couns…" at bounding box center [328, 94] width 76 height 12
click at [398, 64] on select "Select Debtor 1 Only Debtor 2 Only Debtor 1 And Debtor 2 Only At Least One Of T…" at bounding box center [409, 63] width 76 height 12
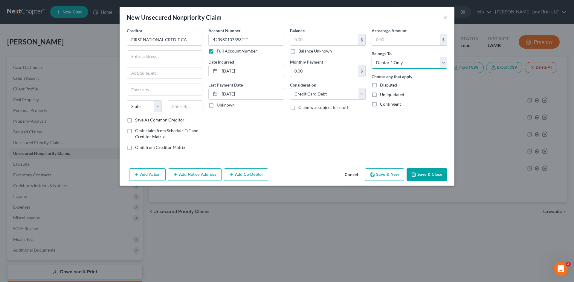
click at [371, 57] on select "Select Debtor 1 Only Debtor 2 Only Debtor 1 And Debtor 2 Only At Least One Of T…" at bounding box center [409, 63] width 76 height 12
click at [175, 58] on input "text" at bounding box center [164, 56] width 75 height 11
paste input "PO BOX 5097"
click at [188, 108] on input "text" at bounding box center [185, 106] width 35 height 12
paste input "57117"
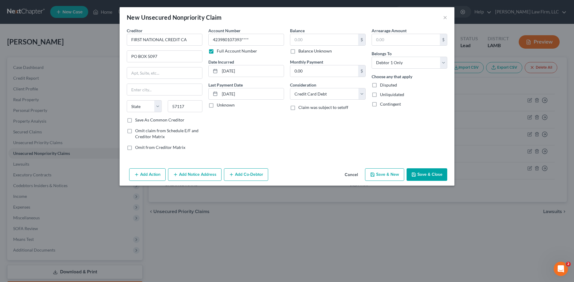
click at [135, 123] on label "Save As Common Creditor" at bounding box center [159, 120] width 49 height 6
click at [137, 121] on input "Save As Common Creditor" at bounding box center [139, 119] width 4 height 4
click at [421, 177] on button "Save & Close" at bounding box center [426, 174] width 41 height 13
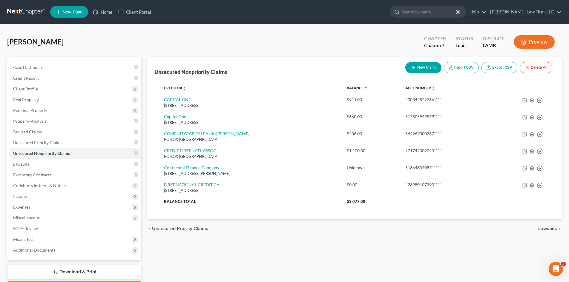
click at [419, 67] on button "New Claim" at bounding box center [423, 67] width 36 height 11
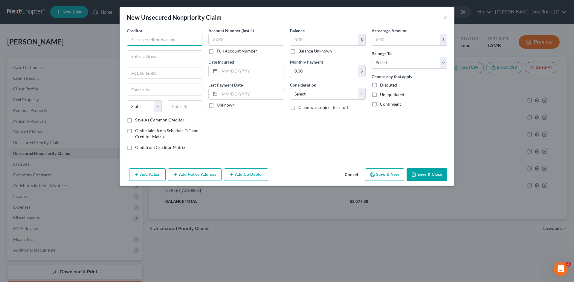
click at [154, 43] on input "text" at bounding box center [165, 40] width 76 height 12
paste input "[PERSON_NAME] BANK"
click at [217, 54] on label "Full Account Number" at bounding box center [237, 51] width 40 height 6
click at [219, 52] on input "Full Account Number" at bounding box center [221, 50] width 4 height 4
click at [228, 42] on input "text" at bounding box center [246, 40] width 76 height 12
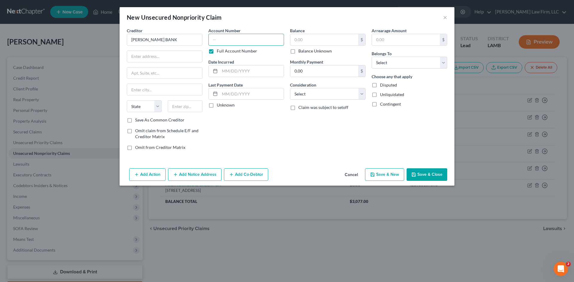
paste input "546316693621****"
click at [148, 53] on input "text" at bounding box center [164, 56] width 75 height 11
paste input "po box 9201"
click at [184, 107] on input "text" at bounding box center [185, 106] width 35 height 12
paste input "11804"
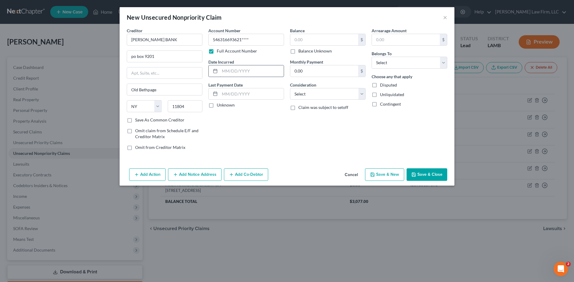
click at [225, 69] on input "text" at bounding box center [252, 70] width 64 height 11
paste input "[DATE]"
click at [302, 39] on input "text" at bounding box center [324, 39] width 68 height 11
paste input "$501"
click at [324, 67] on input "0.00" at bounding box center [324, 70] width 68 height 11
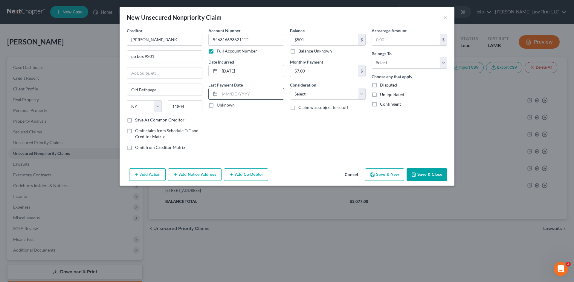
click at [227, 92] on input "text" at bounding box center [252, 93] width 64 height 11
paste input "[DATE]"
click at [342, 94] on select "Select Cable / Satellite Services Collection Agency Credit Card Debt Debt Couns…" at bounding box center [328, 94] width 76 height 12
click at [290, 88] on select "Select Cable / Satellite Services Collection Agency Credit Card Debt Debt Couns…" at bounding box center [328, 94] width 76 height 12
click at [135, 122] on label "Save As Common Creditor" at bounding box center [159, 120] width 49 height 6
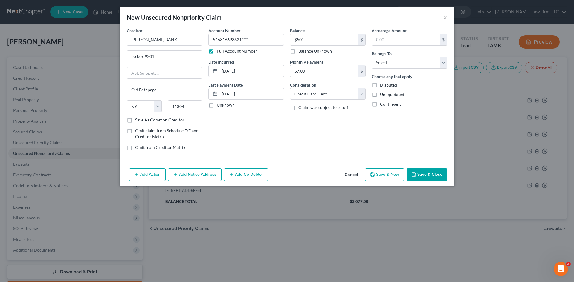
click at [137, 121] on input "Save As Common Creditor" at bounding box center [139, 119] width 4 height 4
click at [429, 61] on select "Select Debtor 1 Only Debtor 2 Only Debtor 1 And Debtor 2 Only At Least One Of T…" at bounding box center [409, 63] width 76 height 12
click at [371, 57] on select "Select Debtor 1 Only Debtor 2 Only Debtor 1 And Debtor 2 Only At Least One Of T…" at bounding box center [409, 63] width 76 height 12
click at [427, 174] on button "Save & Close" at bounding box center [426, 174] width 41 height 13
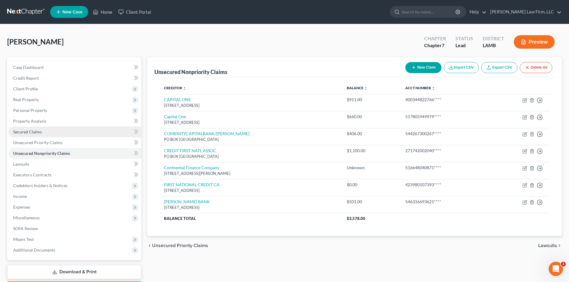
click at [47, 134] on link "Secured Claims" at bounding box center [74, 132] width 133 height 11
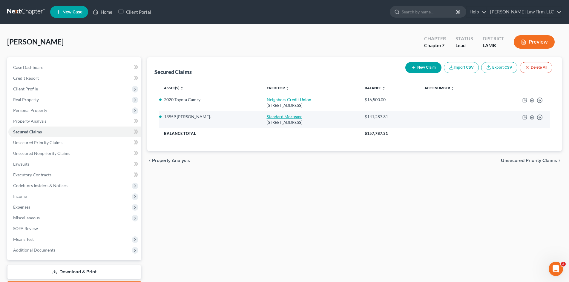
click at [267, 116] on link "Standard Mortgage" at bounding box center [285, 116] width 36 height 5
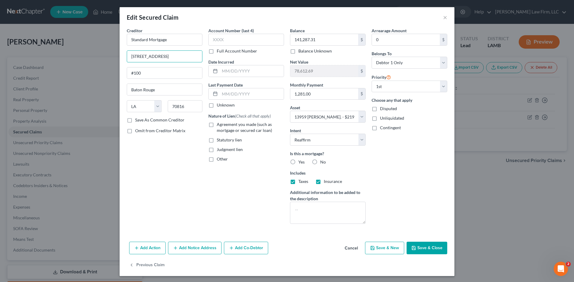
drag, startPoint x: 177, startPoint y: 58, endPoint x: 119, endPoint y: 58, distance: 57.7
click at [119, 58] on div "Creditor * Standard Mortgage [STREET_ADDRESS][GEOGRAPHIC_DATA] [US_STATE] AK AR…" at bounding box center [286, 133] width 335 height 212
paste input "[STREET_ADDRESS]"
drag, startPoint x: 142, startPoint y: 72, endPoint x: 129, endPoint y: 70, distance: 12.7
click at [129, 70] on input "#100" at bounding box center [164, 73] width 75 height 11
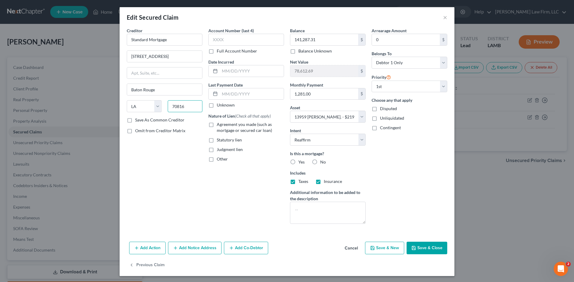
drag, startPoint x: 183, startPoint y: 109, endPoint x: 170, endPoint y: 108, distance: 12.3
click at [170, 108] on input "70816" at bounding box center [185, 106] width 35 height 12
paste input "139"
click at [223, 71] on input "text" at bounding box center [252, 70] width 64 height 11
paste input "[DATE]"
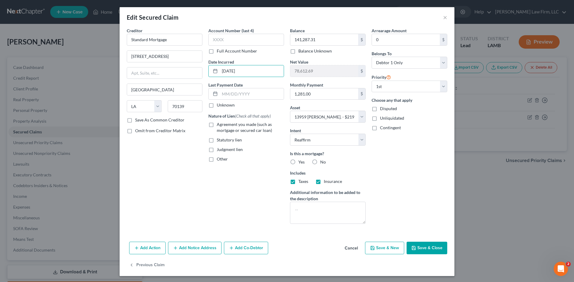
click at [217, 52] on label "Full Account Number" at bounding box center [237, 51] width 40 height 6
click at [219, 52] on input "Full Account Number" at bounding box center [221, 50] width 4 height 4
click at [219, 38] on input "text" at bounding box center [246, 40] width 76 height 12
paste input "239459****"
click at [247, 95] on input "text" at bounding box center [252, 93] width 64 height 11
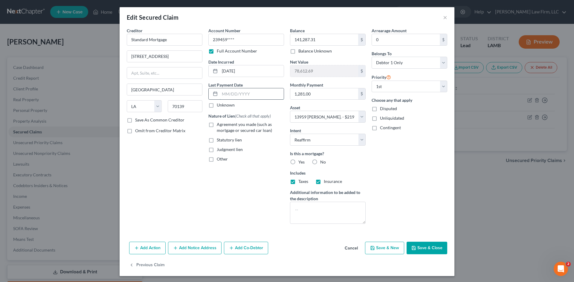
paste input "[DATE]"
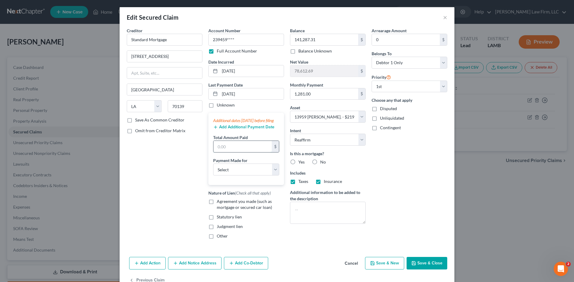
drag, startPoint x: 224, startPoint y: 151, endPoint x: 222, endPoint y: 152, distance: 3.2
click at [222, 152] on input "text" at bounding box center [242, 146] width 58 height 11
click at [275, 173] on select "Select Car Credit Card Loan Repayment Mortgage Other Suppliers Or Vendors" at bounding box center [246, 170] width 66 height 12
click at [213, 170] on select "Select Car Credit Card Loan Repayment Mortgage Other Suppliers Or Vendors" at bounding box center [246, 170] width 66 height 12
click at [298, 162] on label "Yes" at bounding box center [301, 162] width 6 height 6
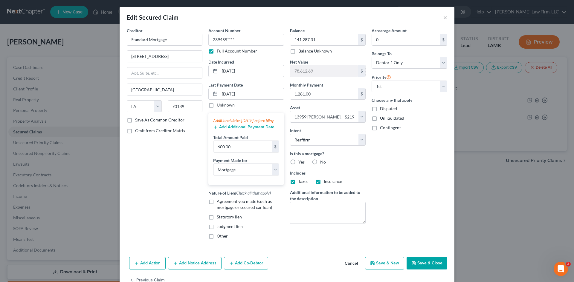
click at [301, 162] on input "Yes" at bounding box center [303, 161] width 4 height 4
click at [430, 269] on button "Save & Close" at bounding box center [426, 263] width 41 height 13
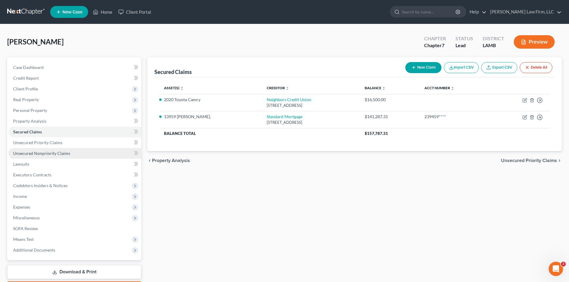
click at [88, 151] on link "Unsecured Nonpriority Claims" at bounding box center [74, 153] width 133 height 11
